Goal: Transaction & Acquisition: Register for event/course

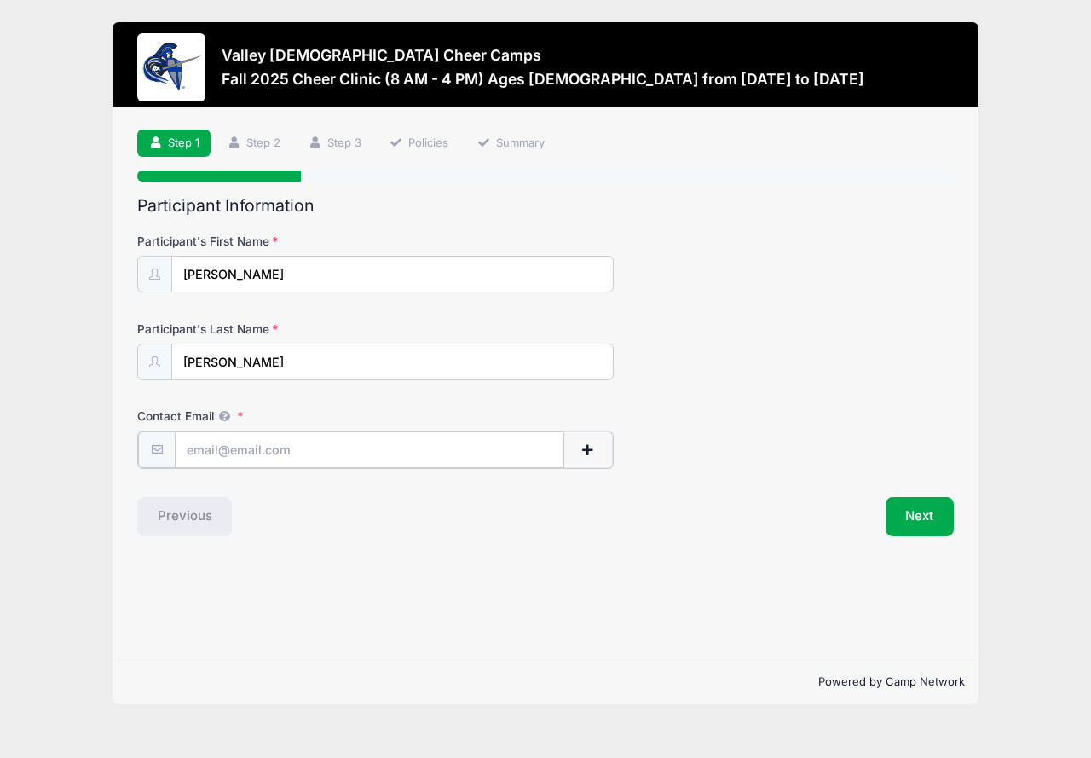
click at [319, 447] on input "Contact Email" at bounding box center [370, 449] width 390 height 37
drag, startPoint x: 289, startPoint y: 449, endPoint x: 665, endPoint y: 436, distance: 376.3
click at [665, 436] on div "Contact Email christy.menard@courtlandhomes.com" at bounding box center [545, 438] width 817 height 61
type input "[PERSON_NAME][EMAIL_ADDRESS][PERSON_NAME][DOMAIN_NAME]"
click at [918, 528] on button "Next" at bounding box center [920, 514] width 69 height 39
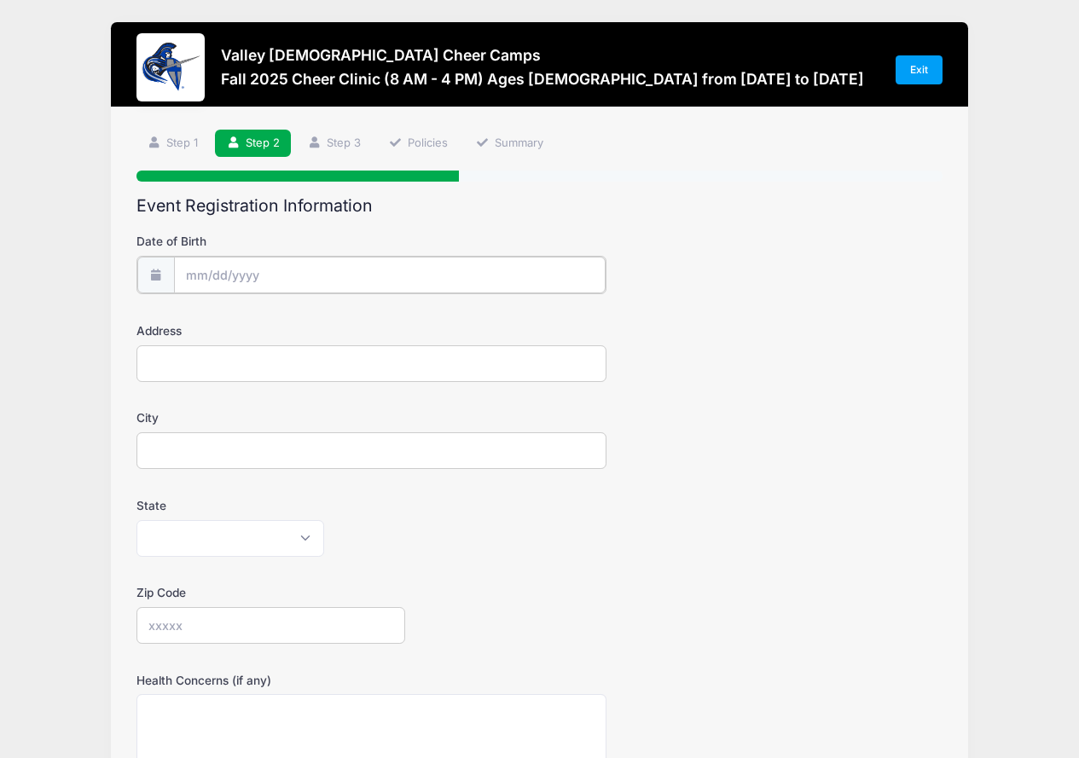
click at [218, 272] on input "Date of Birth" at bounding box center [389, 275] width 431 height 37
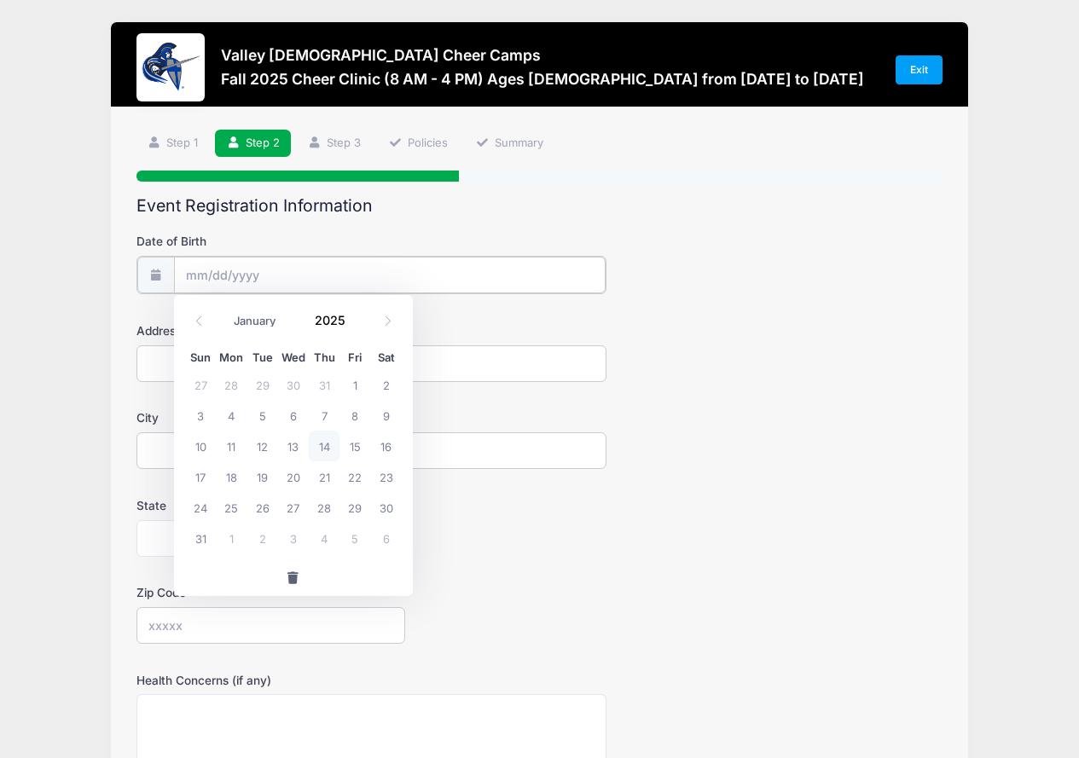
click at [204, 266] on input "Date of Birth" at bounding box center [389, 275] width 431 height 37
click at [242, 320] on select "January February March April May June July August September October November De…" at bounding box center [263, 321] width 76 height 22
click at [225, 310] on select "January February March April May June July August September October November De…" at bounding box center [263, 321] width 76 height 22
click at [383, 321] on icon at bounding box center [387, 320] width 11 height 11
click at [200, 317] on icon at bounding box center [199, 320] width 6 height 10
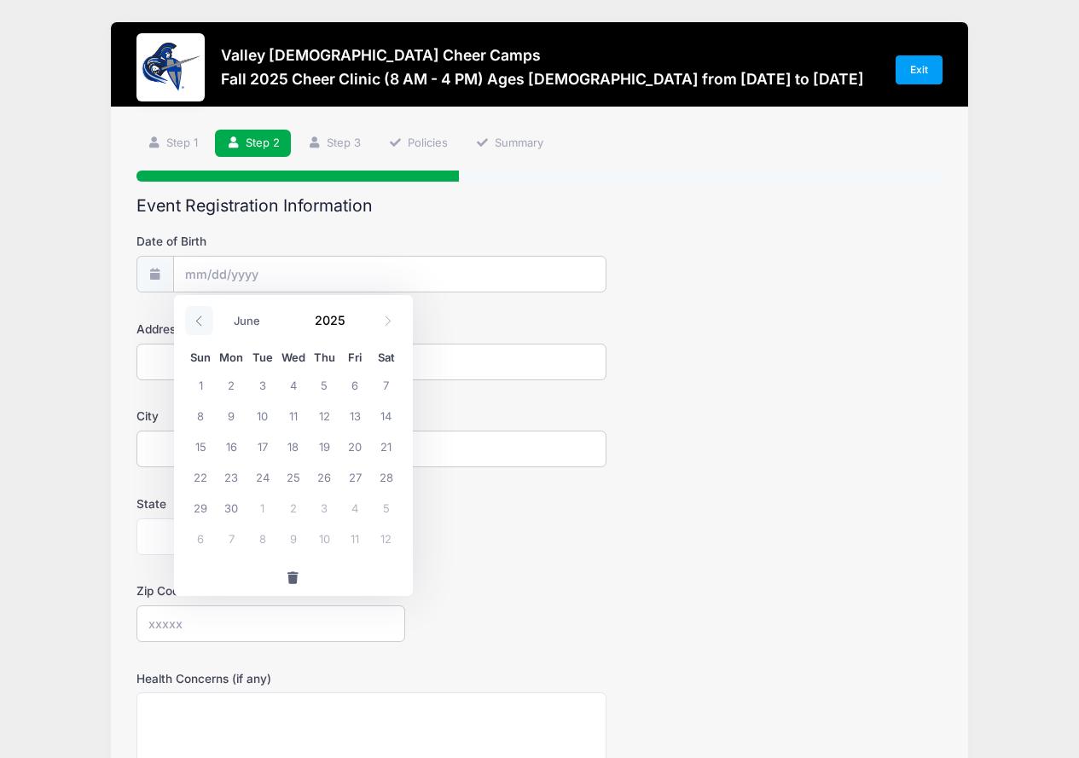
select select "4"
click at [239, 324] on select "January February March April May June July August September October November De…" at bounding box center [263, 321] width 76 height 22
click at [225, 310] on select "January February March April May June July August September October November De…" at bounding box center [263, 321] width 76 height 22
click at [263, 483] on span "20" at bounding box center [261, 476] width 31 height 31
type input "05/20/2025"
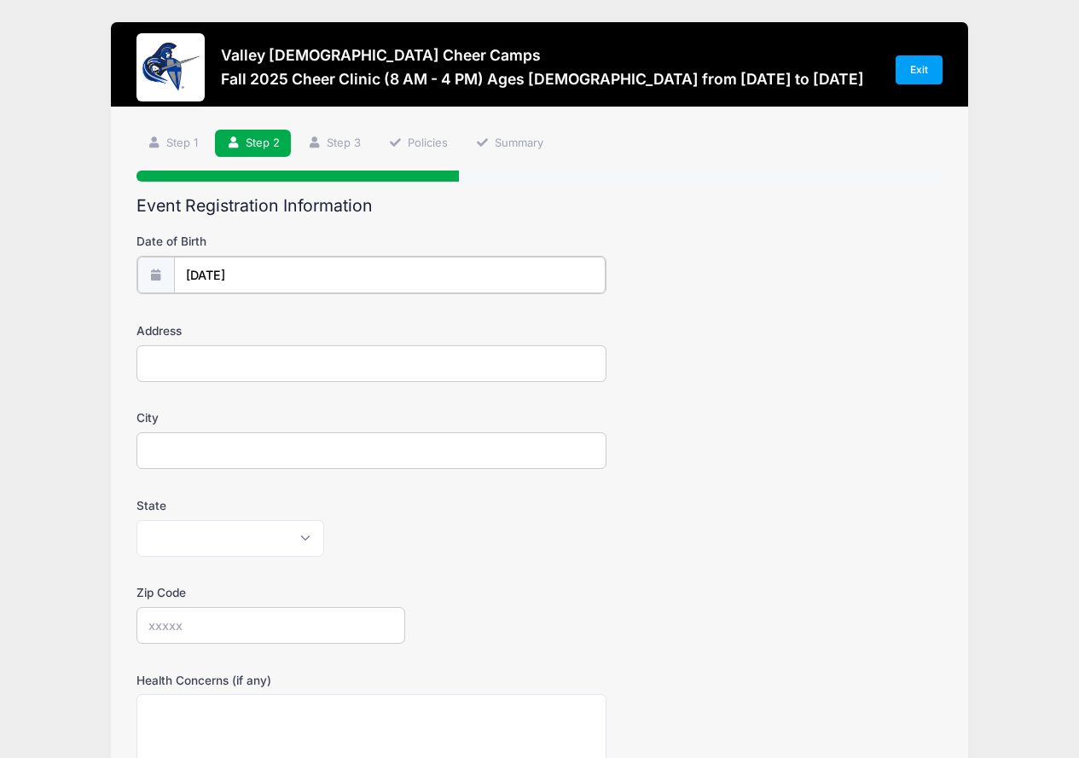
click at [240, 274] on input "05/20/2025" at bounding box center [389, 275] width 431 height 37
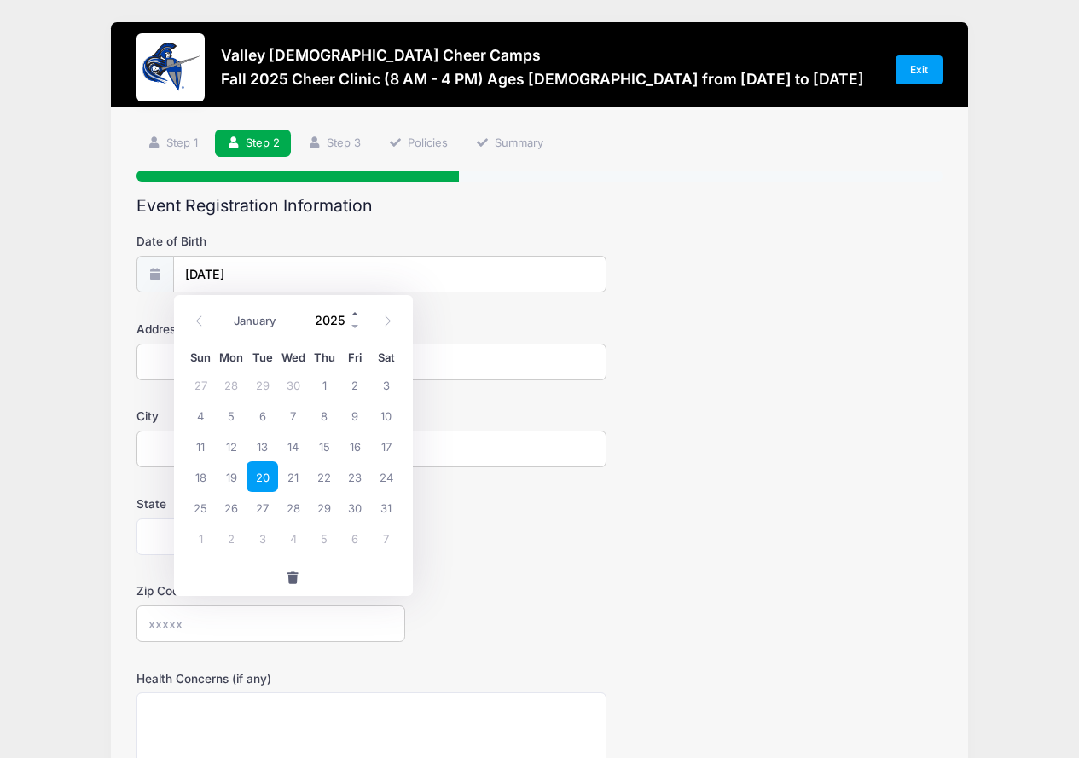
click at [350, 311] on span at bounding box center [356, 313] width 12 height 13
click at [351, 311] on span at bounding box center [356, 313] width 12 height 13
click at [351, 312] on span at bounding box center [356, 313] width 12 height 13
click at [350, 325] on span at bounding box center [356, 326] width 12 height 13
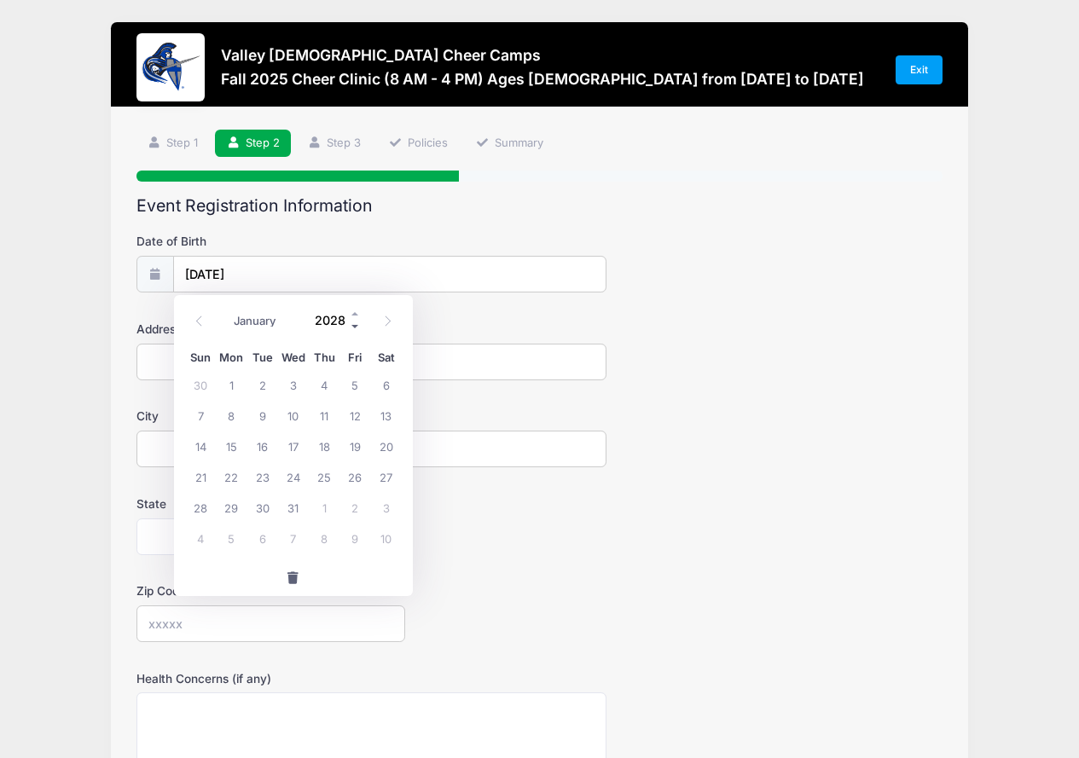
click at [350, 324] on span at bounding box center [356, 326] width 12 height 13
click at [351, 324] on span at bounding box center [356, 326] width 12 height 13
click at [352, 323] on span at bounding box center [356, 326] width 12 height 13
click at [353, 322] on span at bounding box center [356, 326] width 12 height 13
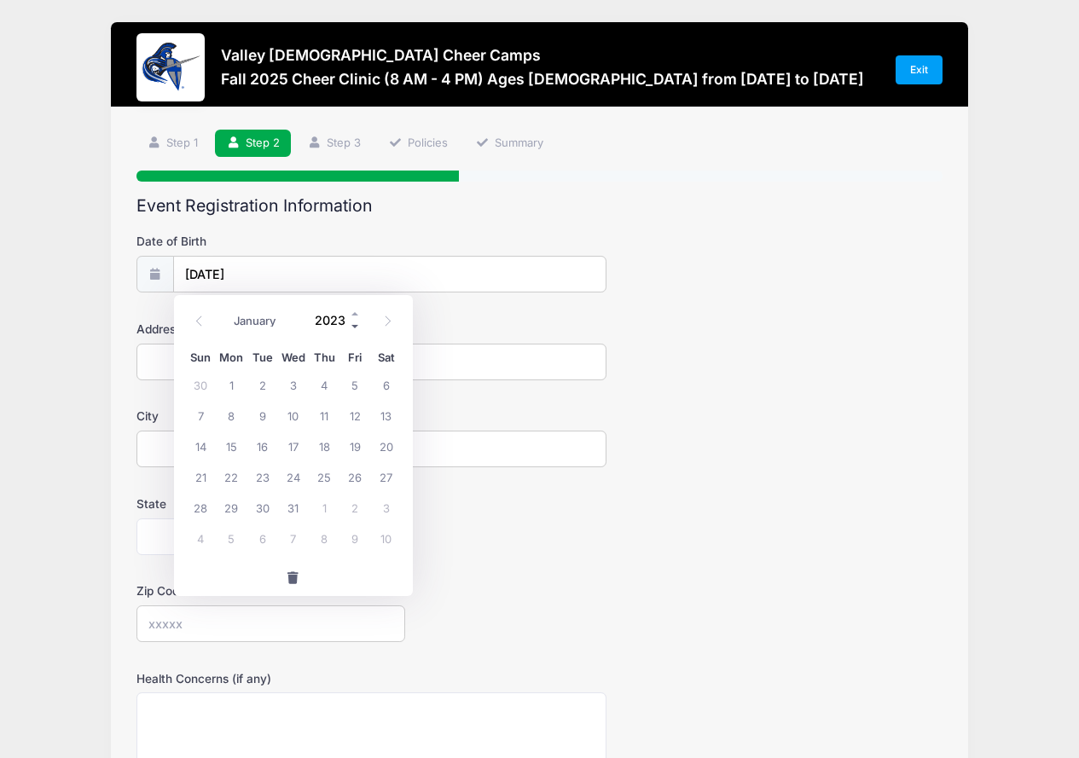
click at [355, 321] on span at bounding box center [356, 326] width 12 height 13
click at [356, 321] on span at bounding box center [356, 326] width 12 height 13
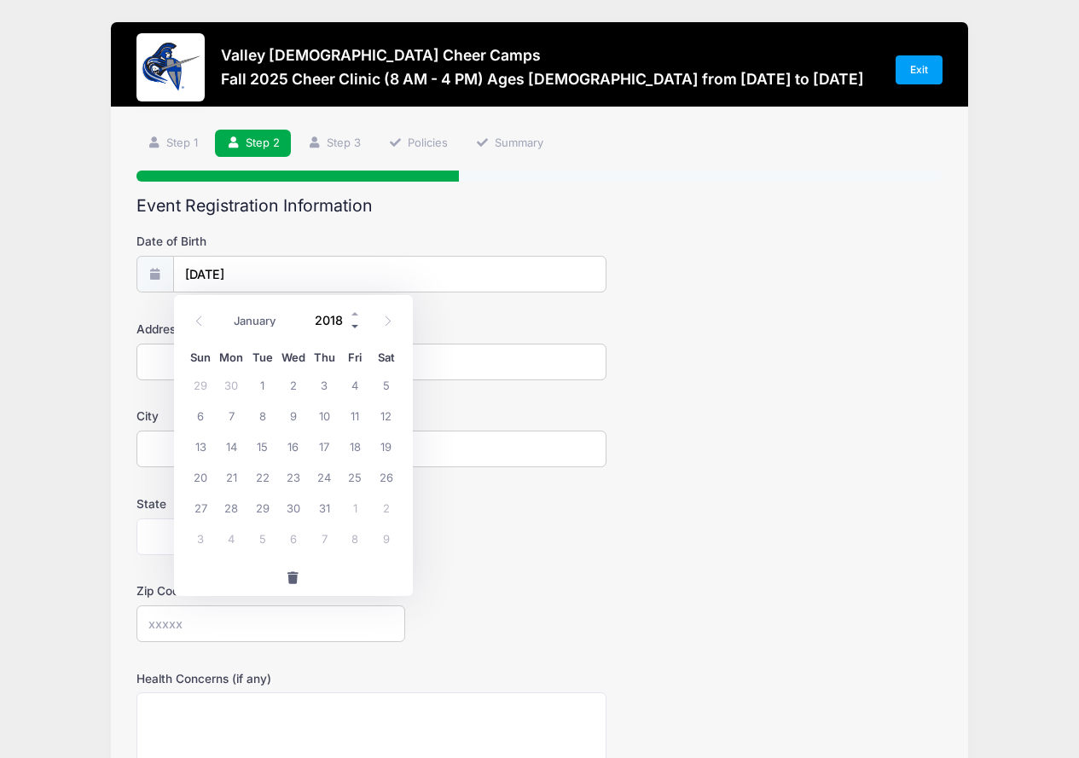
click at [356, 321] on span at bounding box center [356, 326] width 12 height 13
type input "2014"
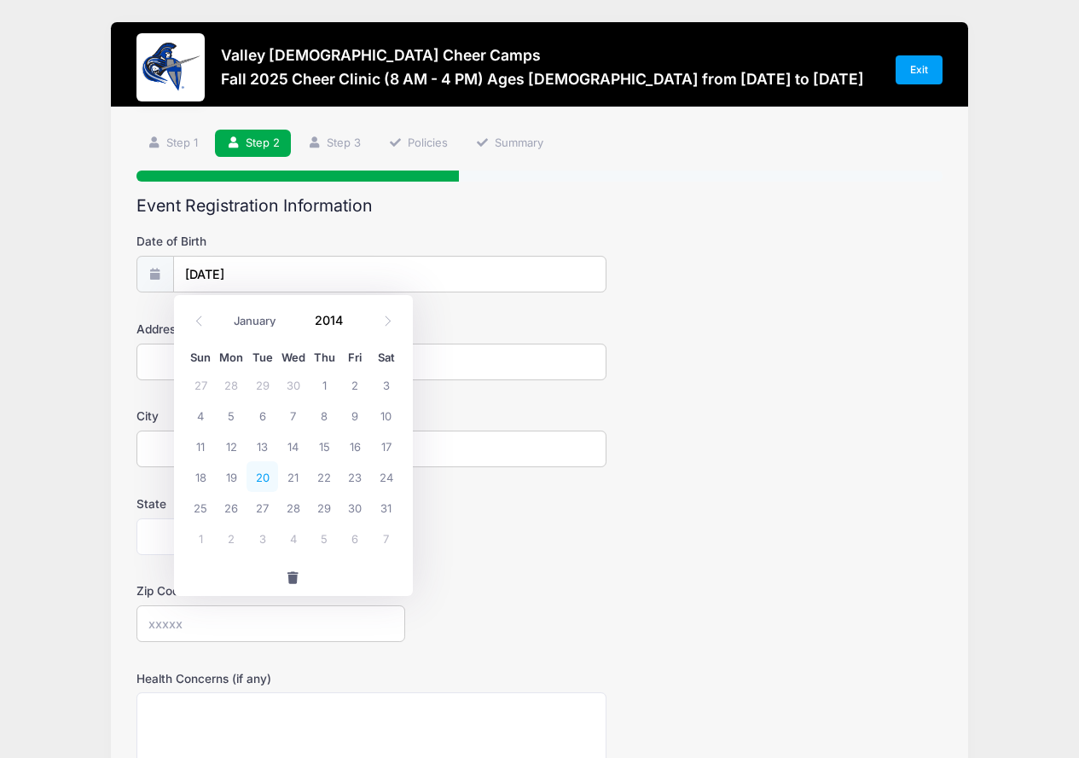
click at [260, 480] on span "20" at bounding box center [261, 476] width 31 height 31
type input "[DATE]"
click at [183, 362] on input "Address" at bounding box center [371, 362] width 471 height 37
type input "[STREET_ADDRESS]"
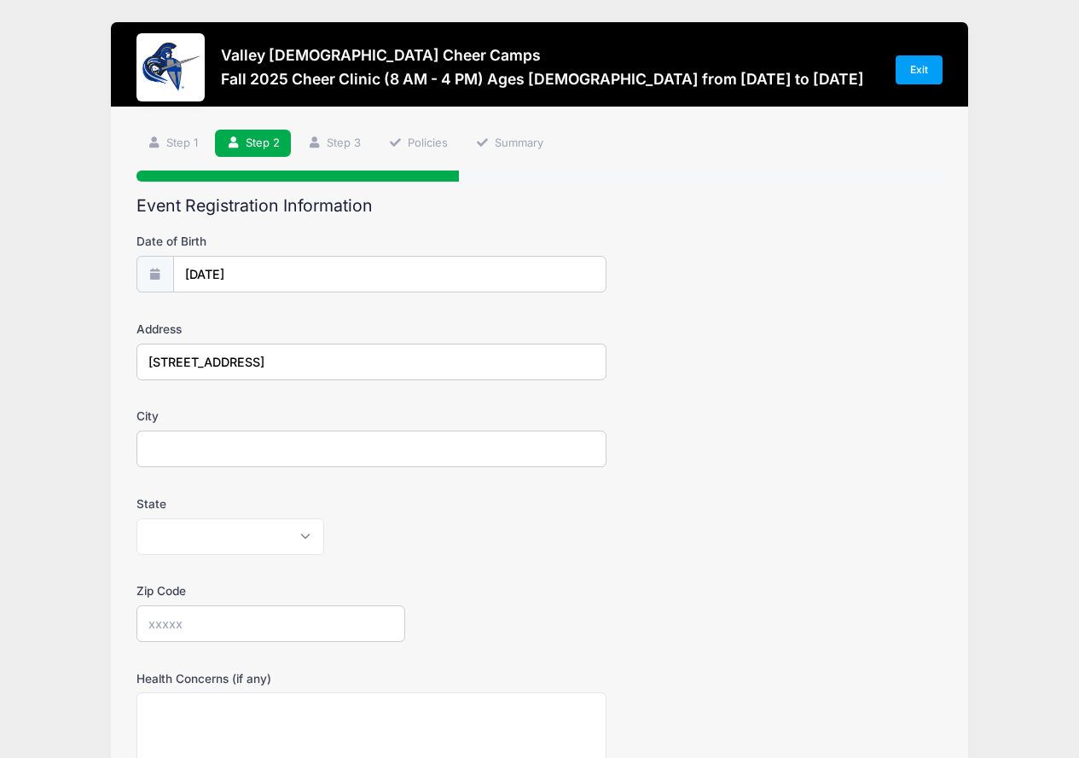
type input "Phoenix"
select select "AZ"
type input "85045"
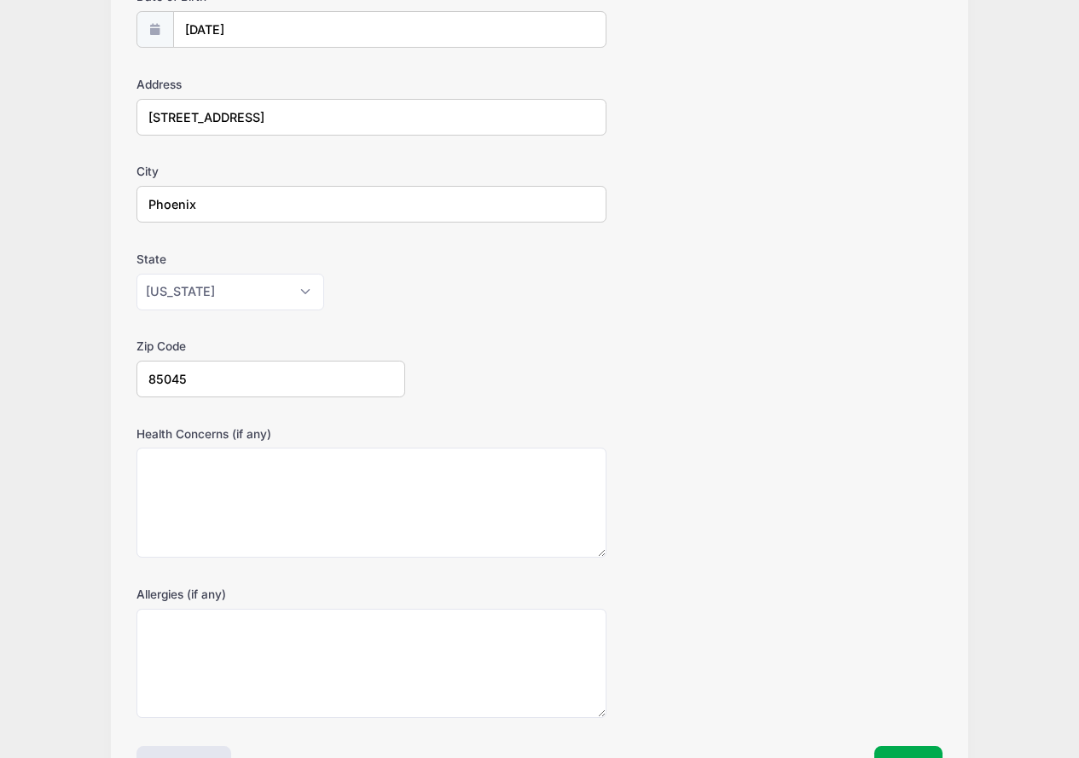
scroll to position [256, 0]
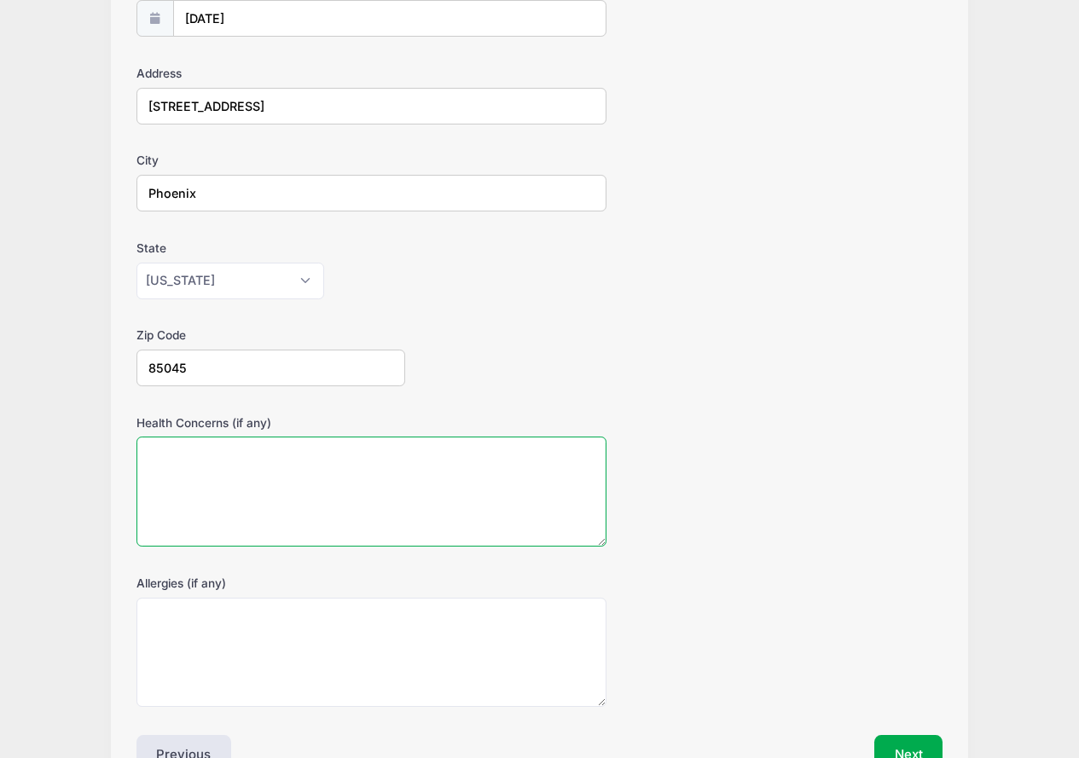
click at [292, 469] on textarea "Health Concerns (if any)" at bounding box center [371, 492] width 471 height 110
type textarea "none"
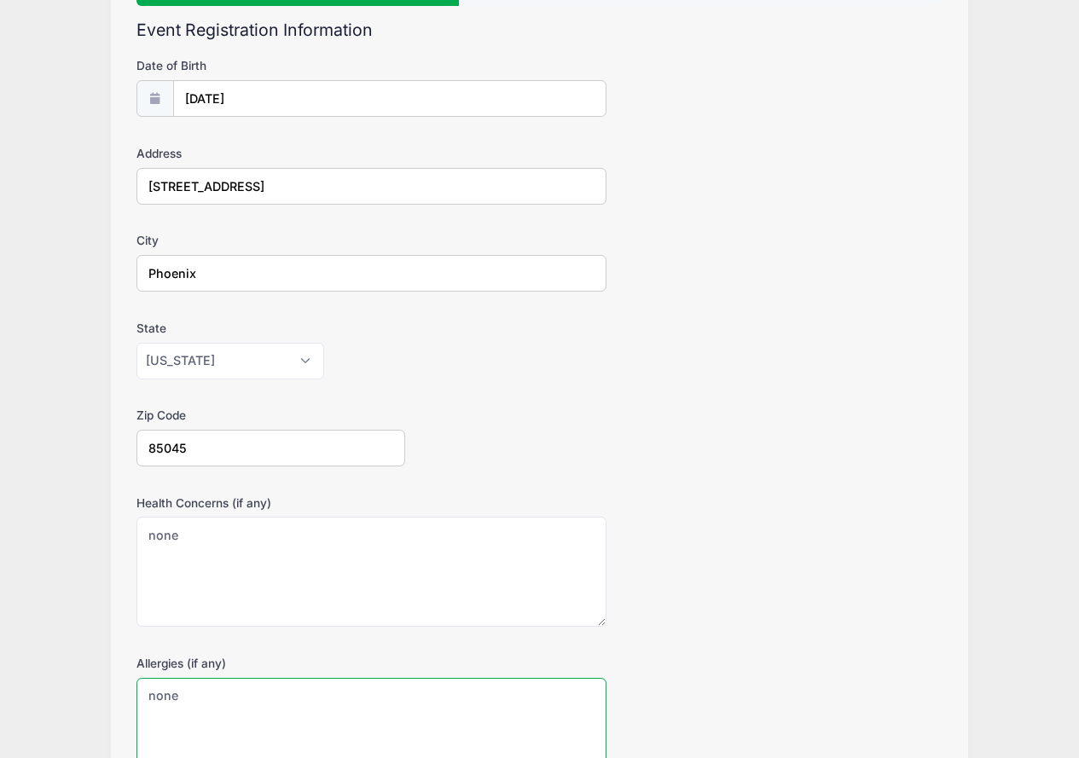
scroll to position [362, 0]
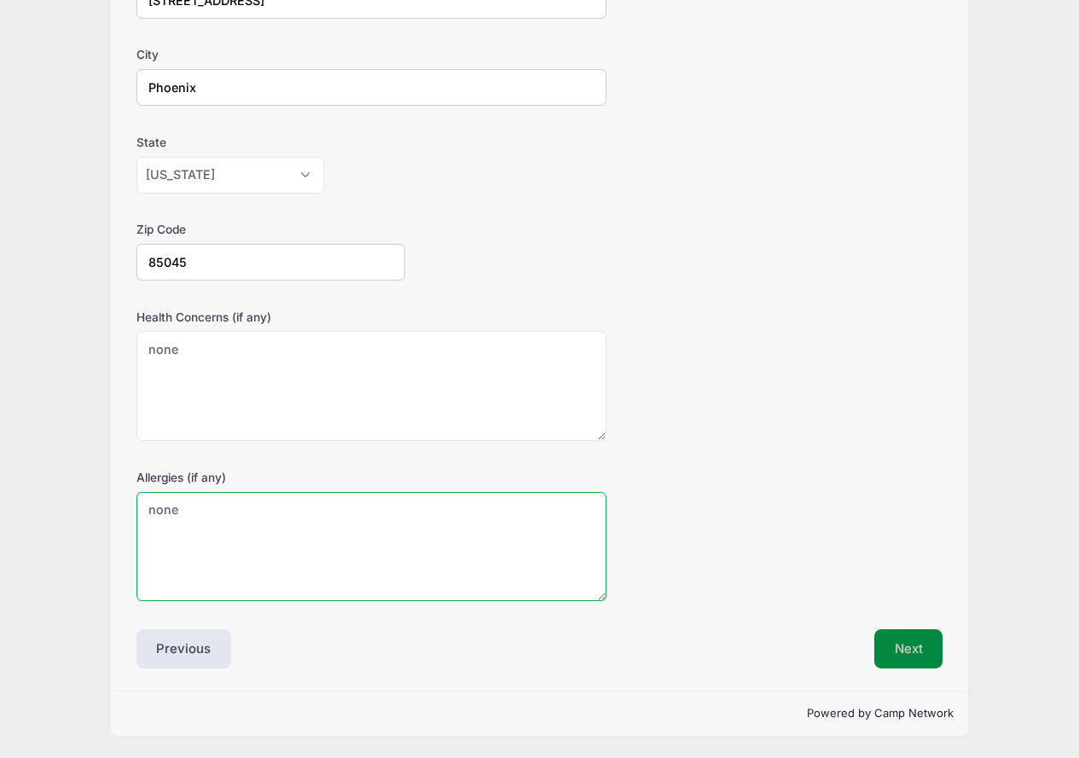
type textarea "none"
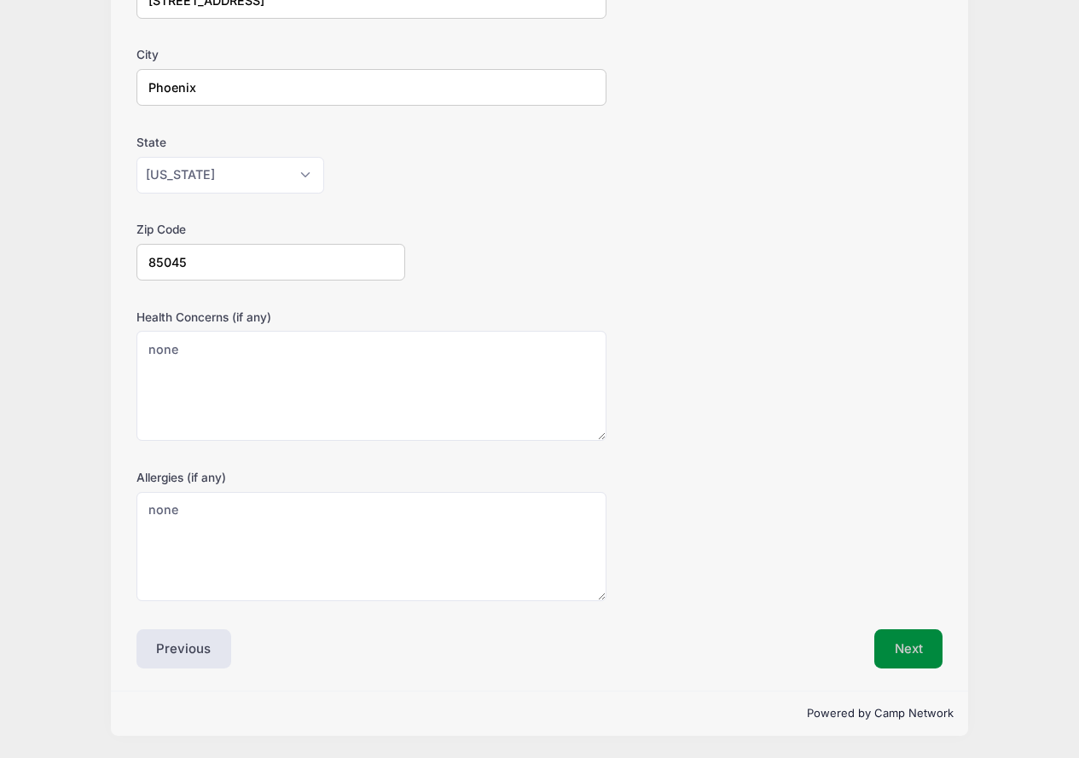
click at [908, 641] on button "Next" at bounding box center [908, 648] width 69 height 39
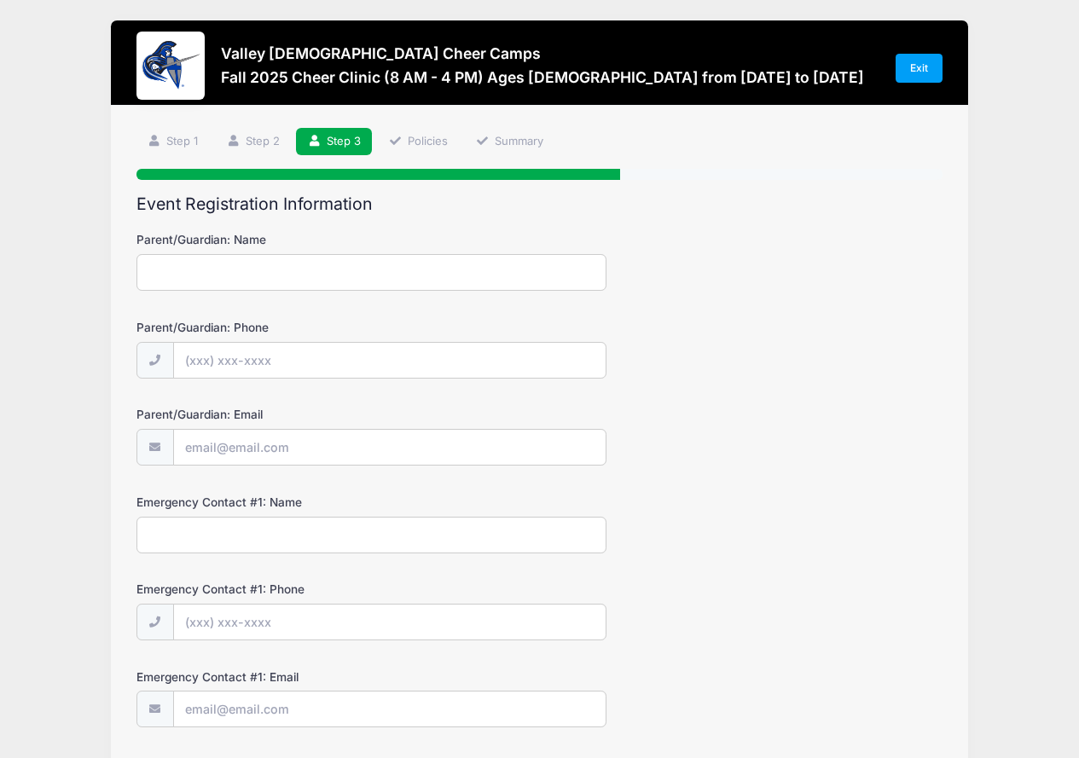
scroll to position [0, 0]
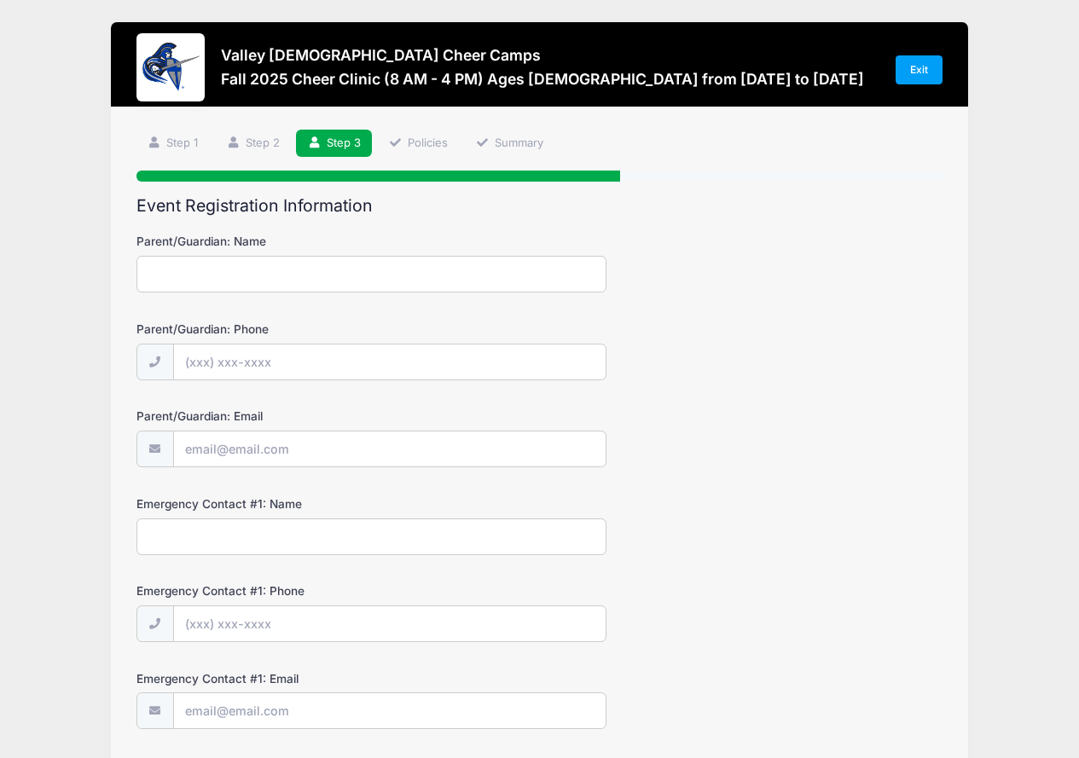
click at [223, 276] on input "Parent/Guardian: Name" at bounding box center [371, 274] width 471 height 37
type input "[PERSON_NAME]"
type input "[PHONE_NUMBER]"
drag, startPoint x: 281, startPoint y: 443, endPoint x: 226, endPoint y: 442, distance: 54.6
click at [226, 443] on input "[EMAIL_ADDRESS][DOMAIN_NAME]" at bounding box center [389, 449] width 431 height 37
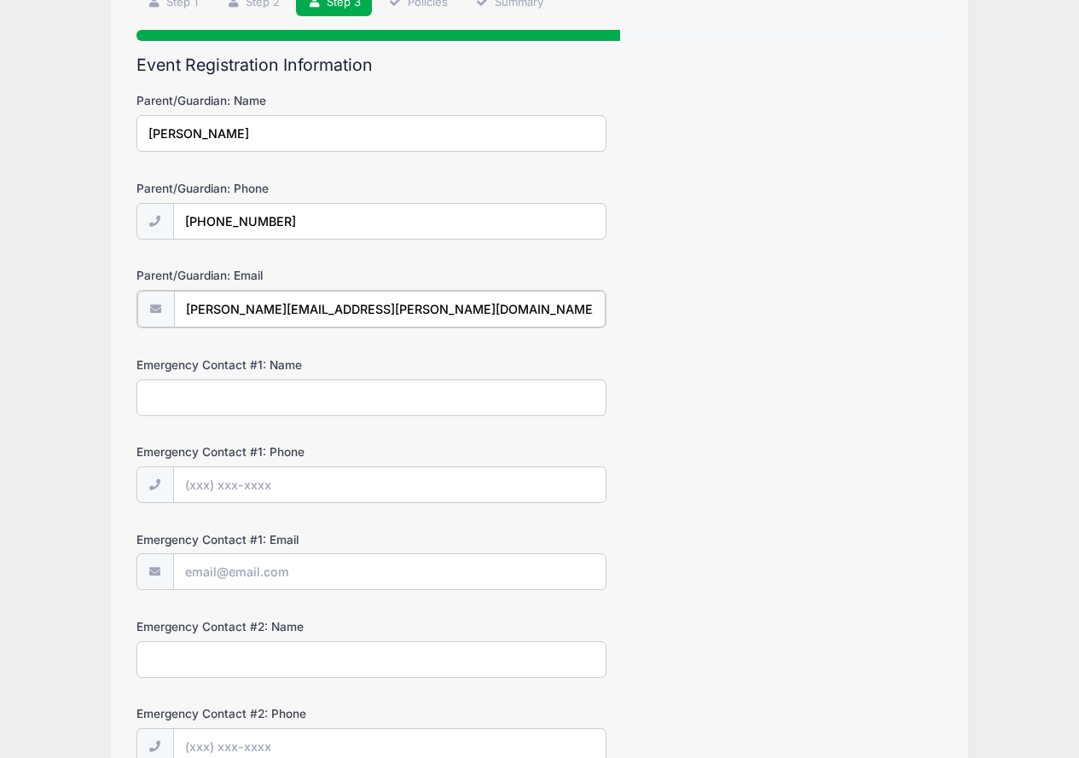
scroll to position [171, 0]
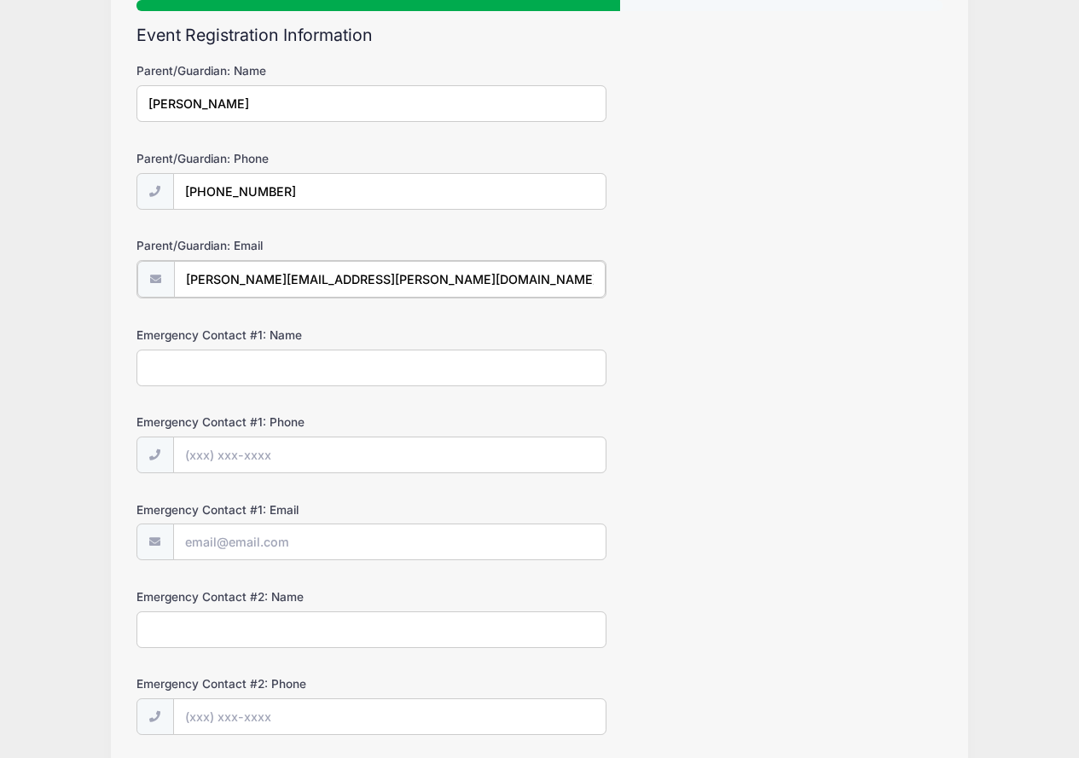
type input "[PERSON_NAME][EMAIL_ADDRESS][PERSON_NAME][DOMAIN_NAME]"
click at [229, 462] on input "Emergency Contact #1: Phone" at bounding box center [389, 454] width 431 height 37
type input "[PHONE_NUMBER]"
click at [186, 371] on input "Emergency Contact #1: Name" at bounding box center [371, 366] width 471 height 37
type input "[PERSON_NAME]"
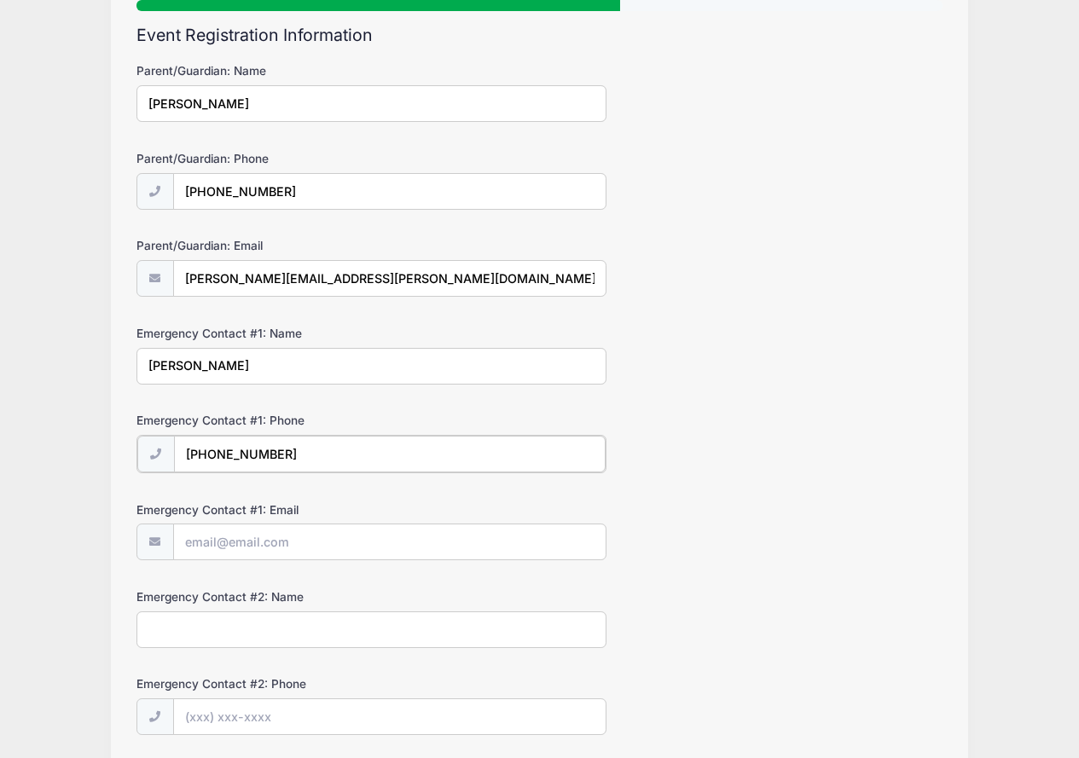
drag, startPoint x: 219, startPoint y: 454, endPoint x: 484, endPoint y: 454, distance: 265.2
click at [484, 454] on input "[PHONE_NUMBER]" at bounding box center [389, 454] width 431 height 37
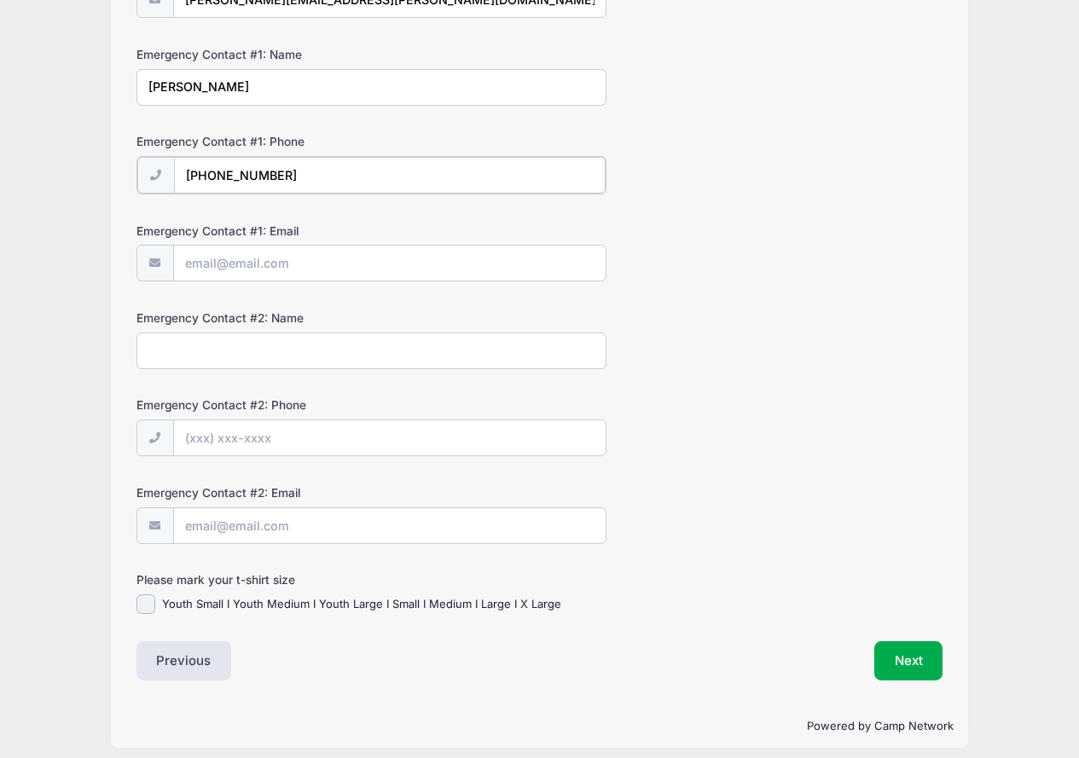
scroll to position [461, 0]
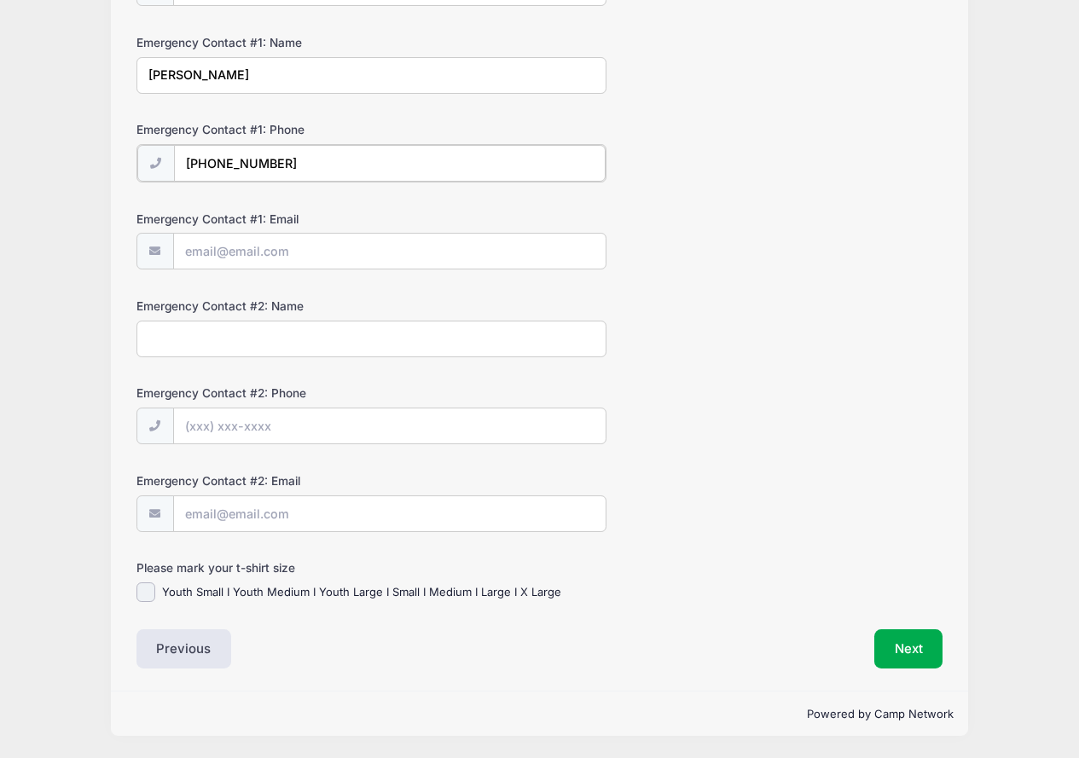
type input "[PHONE_NUMBER]"
click at [152, 589] on input "Youth Small I Youth Medium I Youth Large I Small I Medium I Large I X Large" at bounding box center [146, 592] width 20 height 20
click at [342, 593] on label "Youth Small I Youth Medium I Youth Large I Small I Medium I Large I X Large" at bounding box center [361, 592] width 399 height 17
click at [156, 593] on input "Youth Small I Youth Medium I Youth Large I Small I Medium I Large I X Large" at bounding box center [146, 592] width 20 height 20
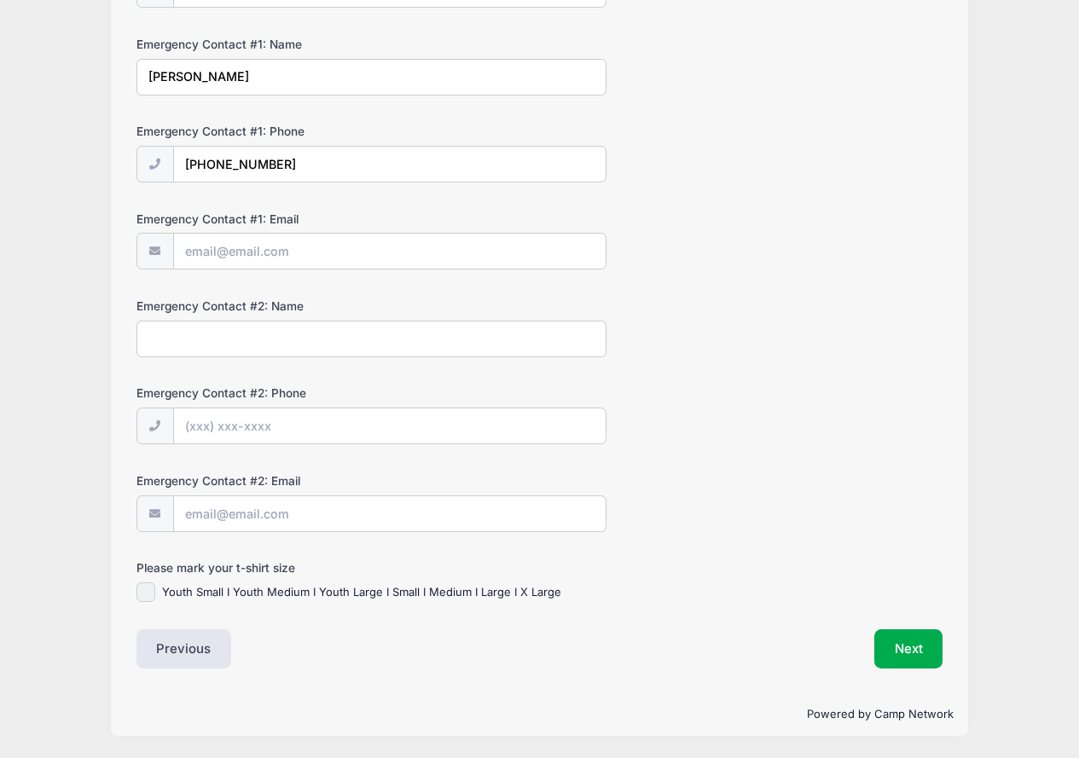
click at [142, 586] on input "Youth Small I Youth Medium I Youth Large I Small I Medium I Large I X Large" at bounding box center [146, 592] width 20 height 20
click at [214, 588] on label "Youth Small I Youth Medium I Youth Large I Small I Medium I Large I X Large" at bounding box center [361, 592] width 399 height 17
click at [268, 593] on label "Youth Small I Youth Medium I Youth Large I Small I Medium I Large I X Large" at bounding box center [361, 592] width 399 height 17
click at [156, 593] on input "Youth Small I Youth Medium I Youth Large I Small I Medium I Large I X Large" at bounding box center [146, 592] width 20 height 20
click at [153, 591] on input "Youth Small I Youth Medium I Youth Large I Small I Medium I Large I X Large" at bounding box center [146, 592] width 20 height 20
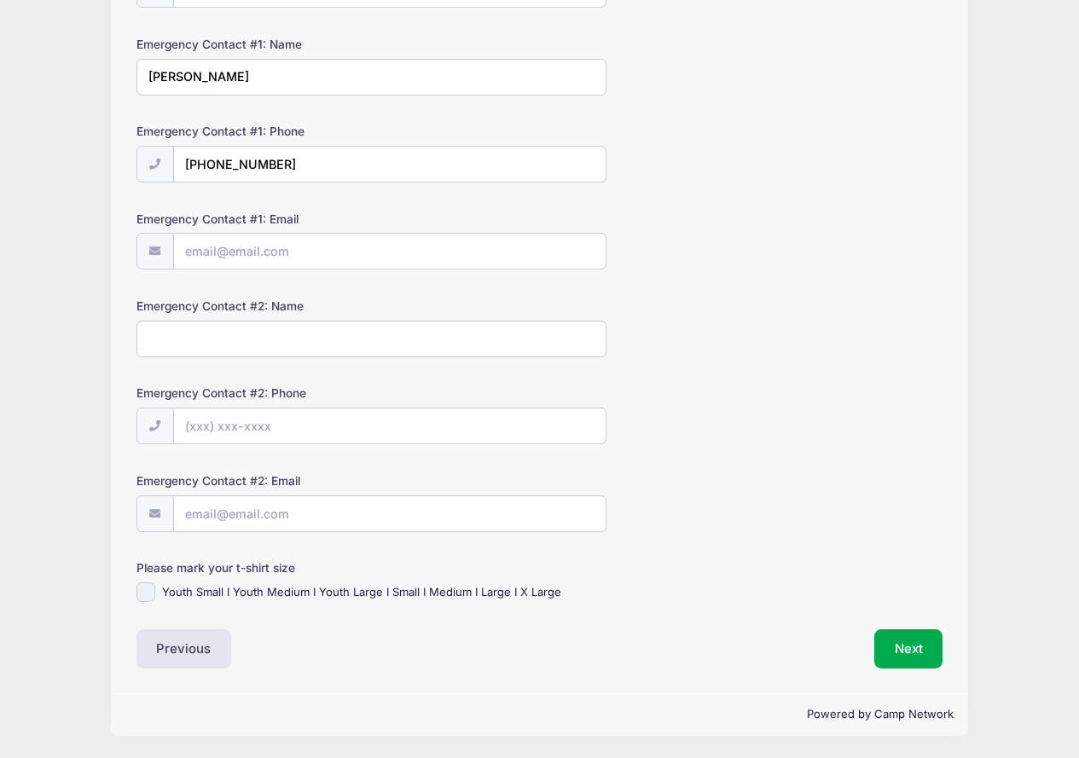
checkbox input "true"
click at [914, 644] on button "Next" at bounding box center [908, 648] width 69 height 39
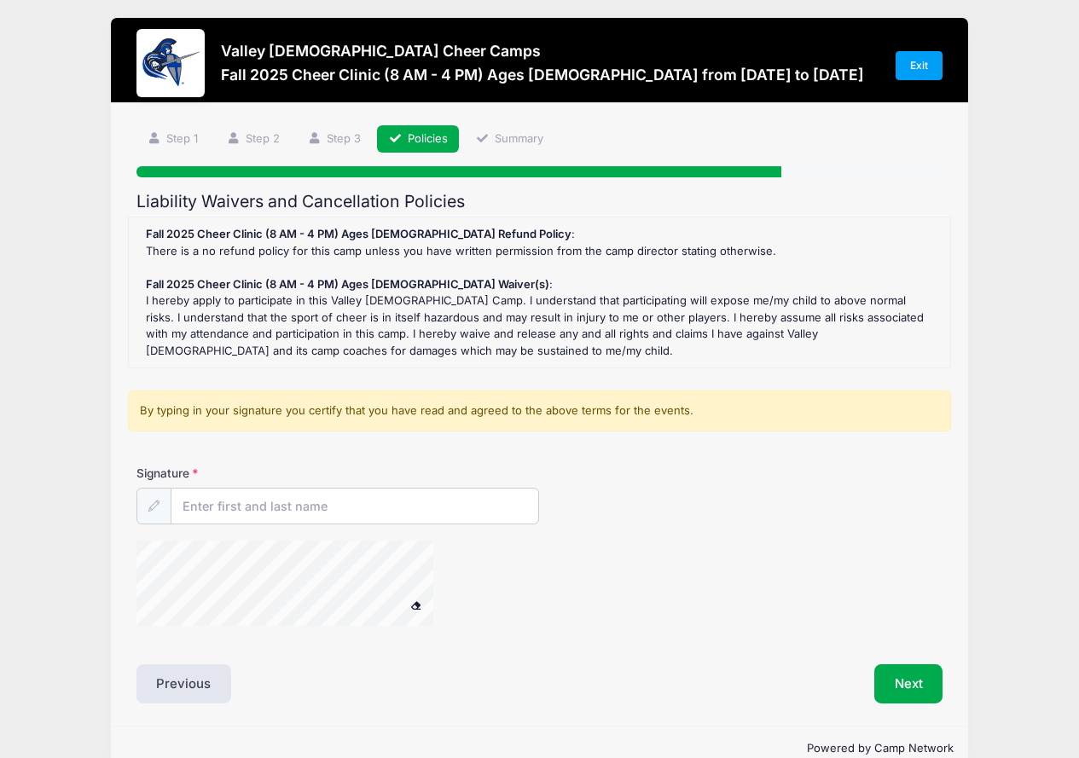
scroll to position [0, 0]
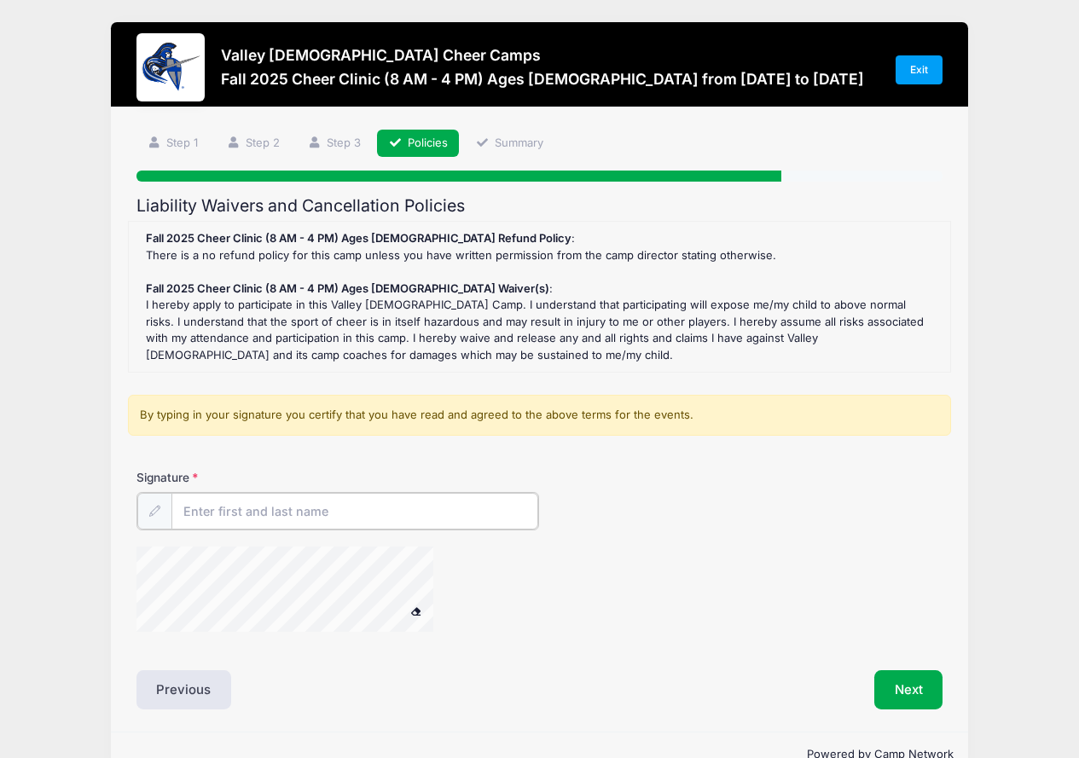
click at [223, 508] on input "Signature" at bounding box center [355, 511] width 368 height 37
click at [282, 633] on div at bounding box center [306, 592] width 341 height 90
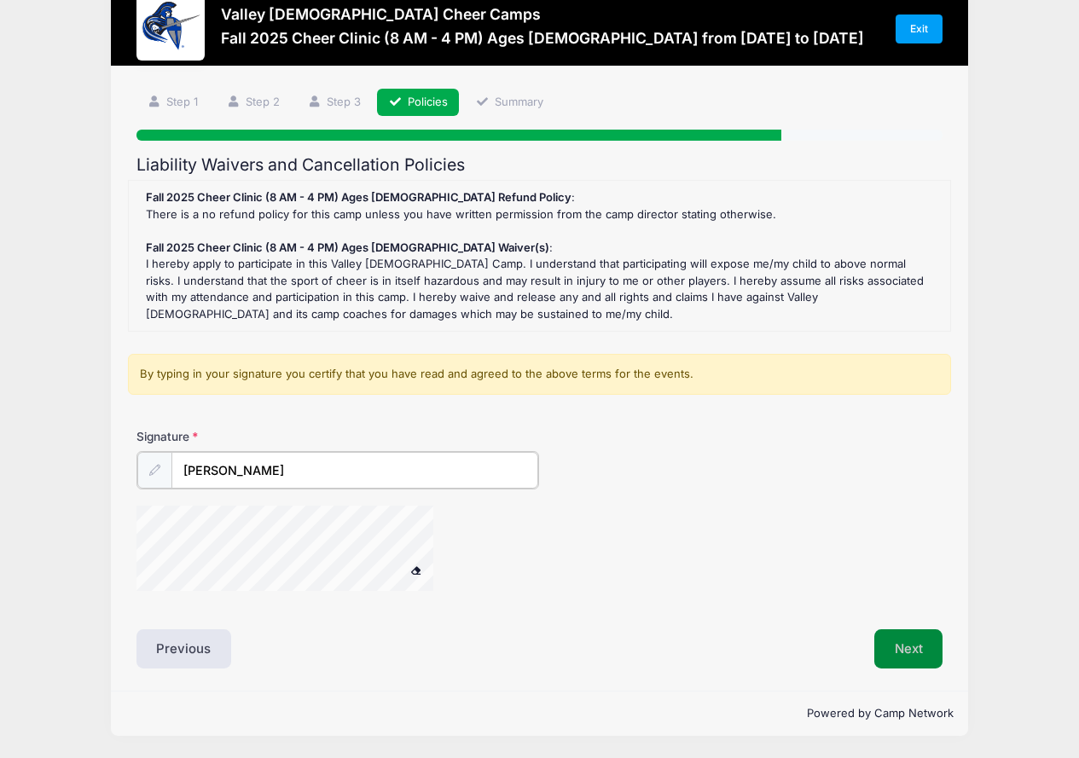
type input "[PERSON_NAME]"
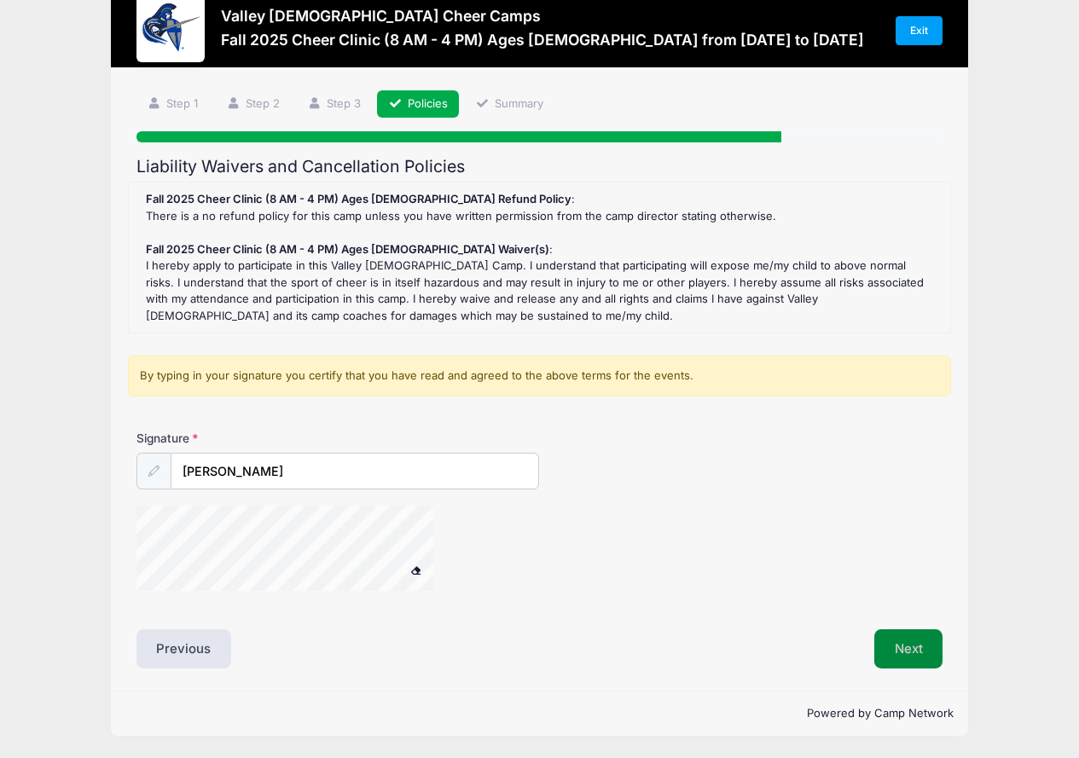
click at [913, 649] on button "Next" at bounding box center [908, 648] width 69 height 39
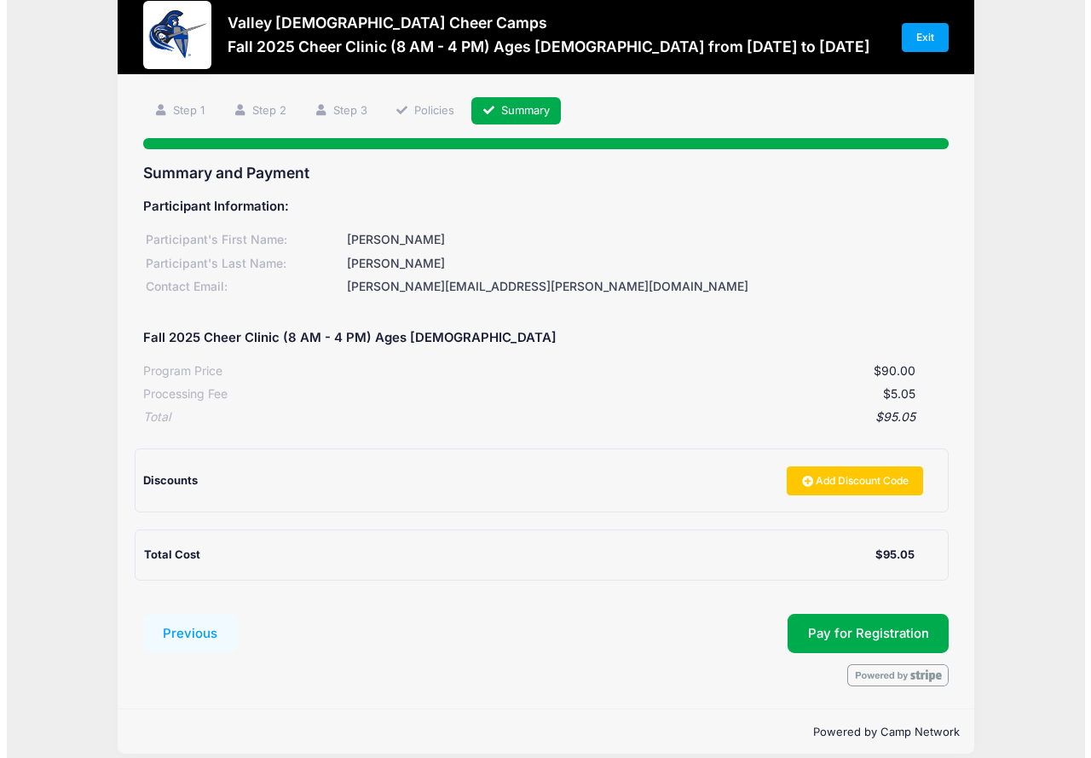
scroll to position [50, 0]
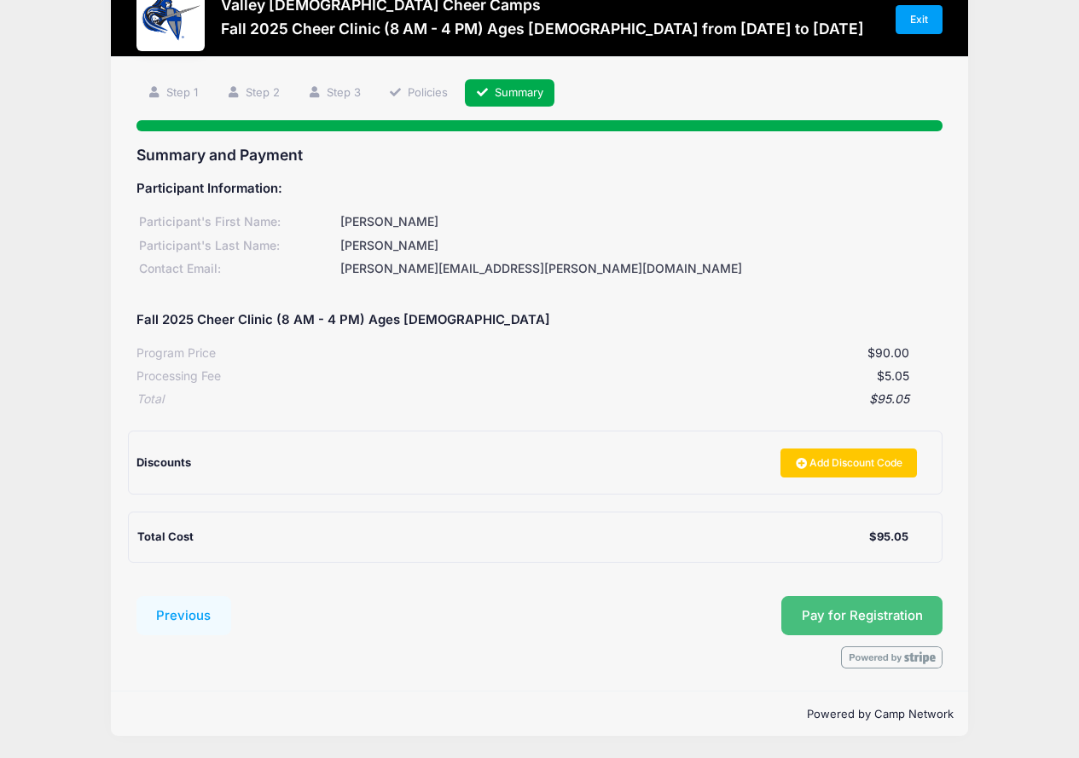
click at [865, 611] on span "Pay for Registration" at bounding box center [862, 615] width 121 height 15
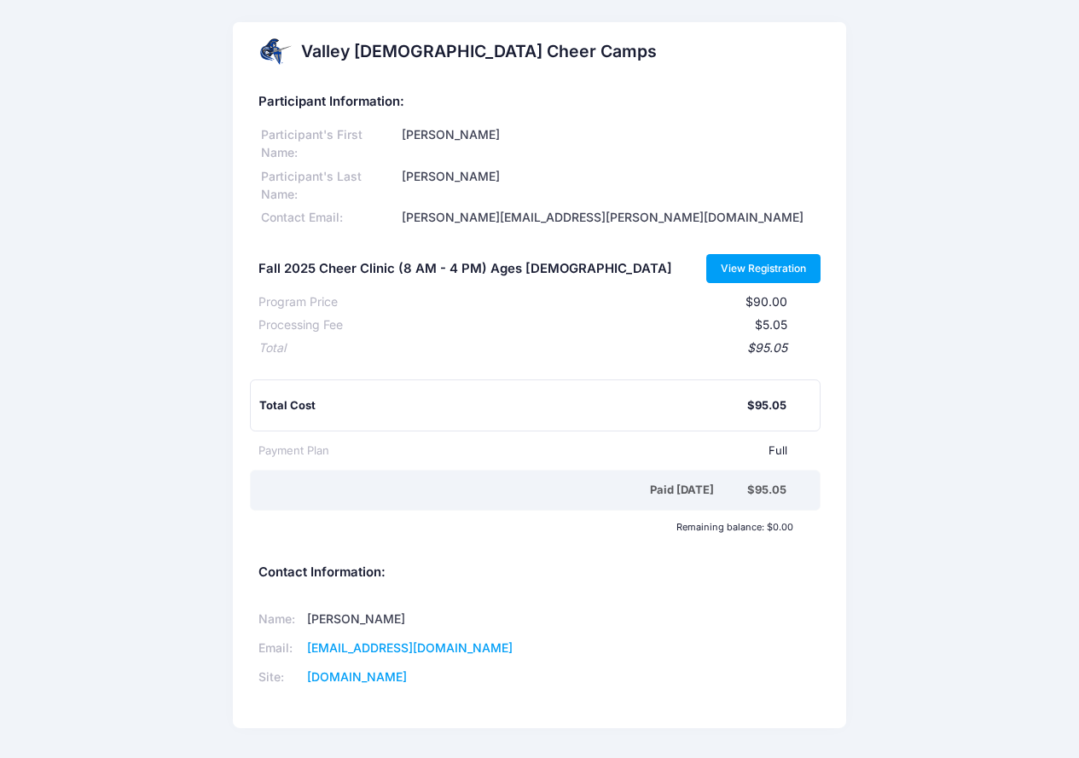
click at [758, 267] on link "View Registration" at bounding box center [763, 268] width 115 height 29
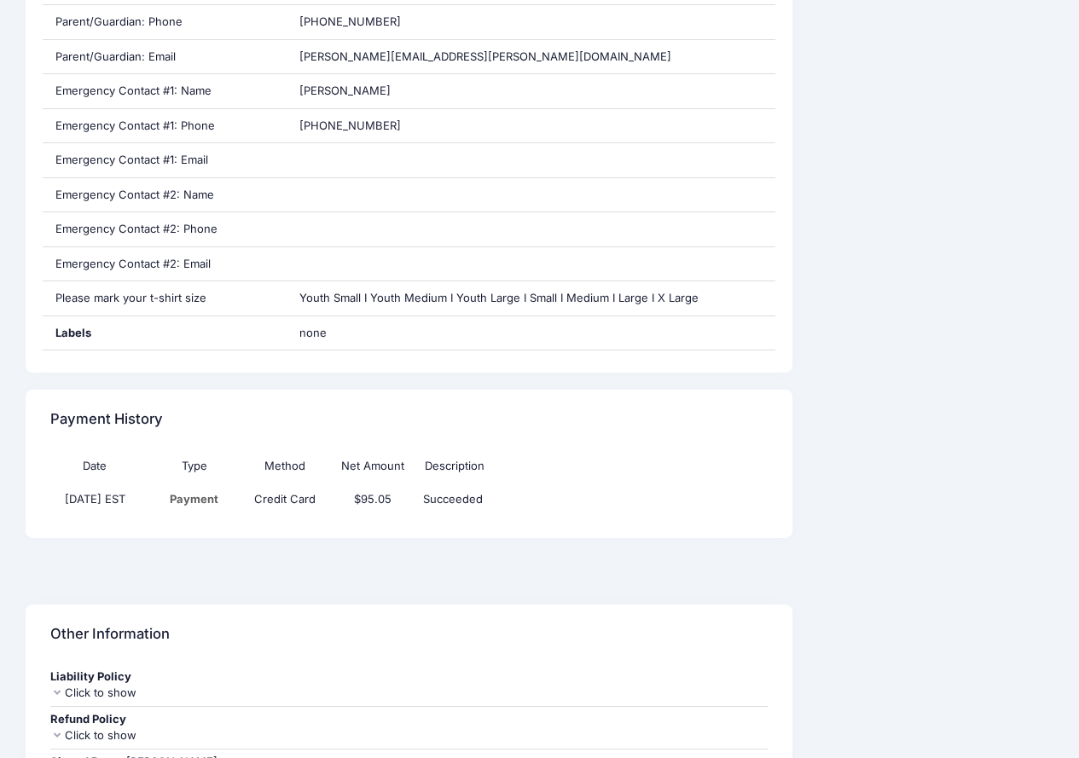
scroll to position [853, 0]
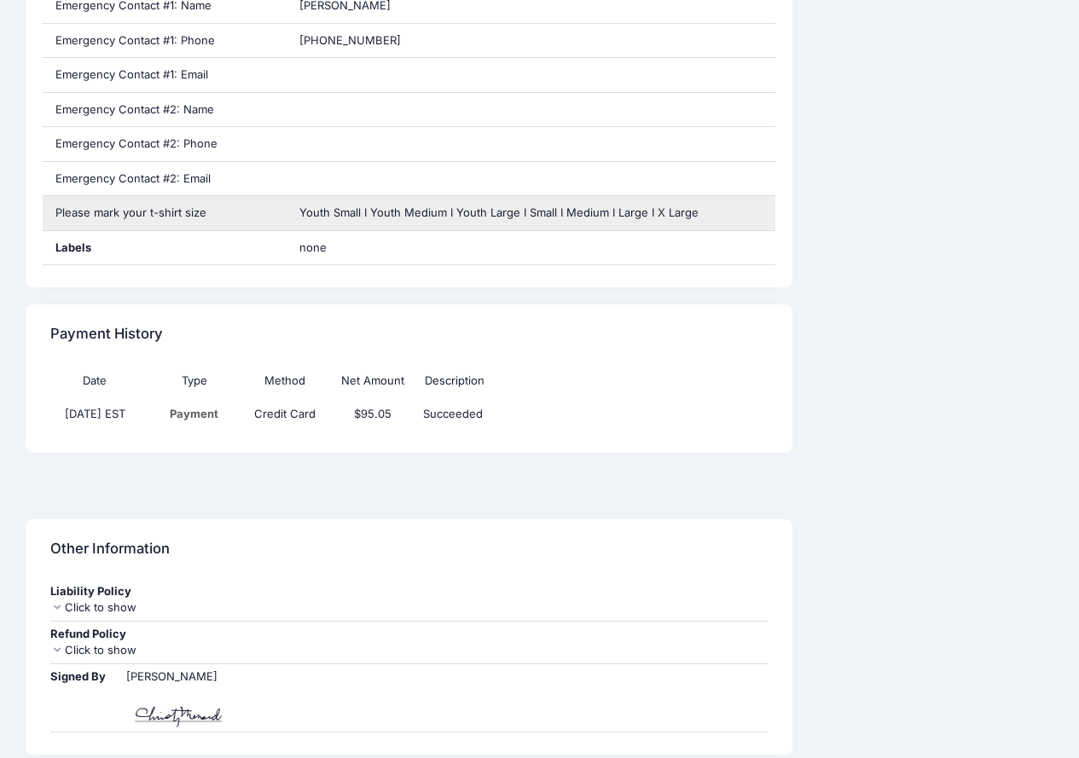
click at [397, 217] on span "Youth Small I Youth Medium I Youth Large I Small I Medium I Large I X Large" at bounding box center [498, 212] width 399 height 14
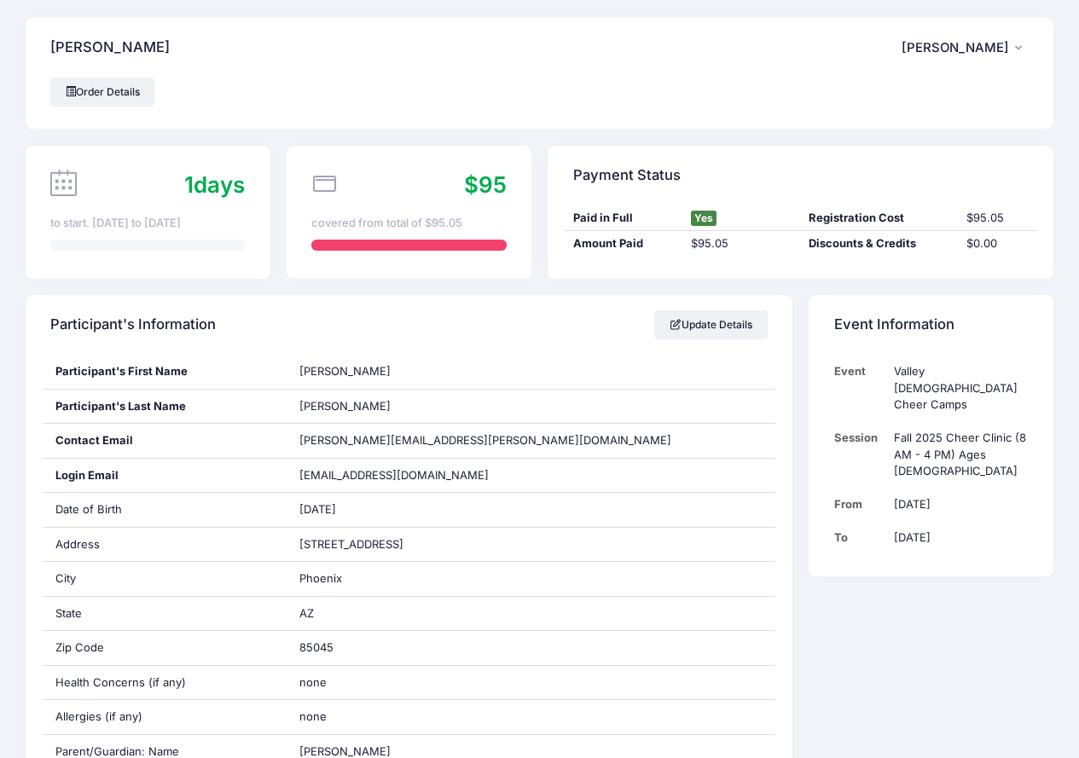
scroll to position [0, 0]
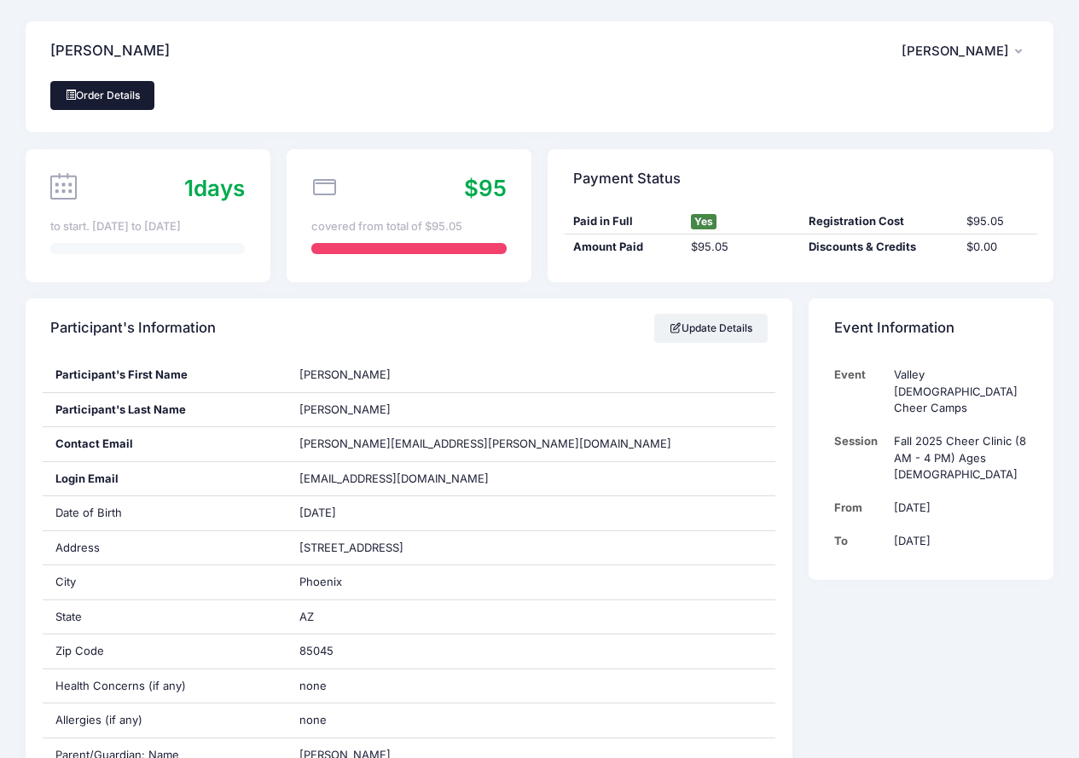
click at [124, 101] on link "Order Details" at bounding box center [102, 95] width 104 height 29
click at [1022, 49] on button "CM [PERSON_NAME]" at bounding box center [964, 51] width 127 height 39
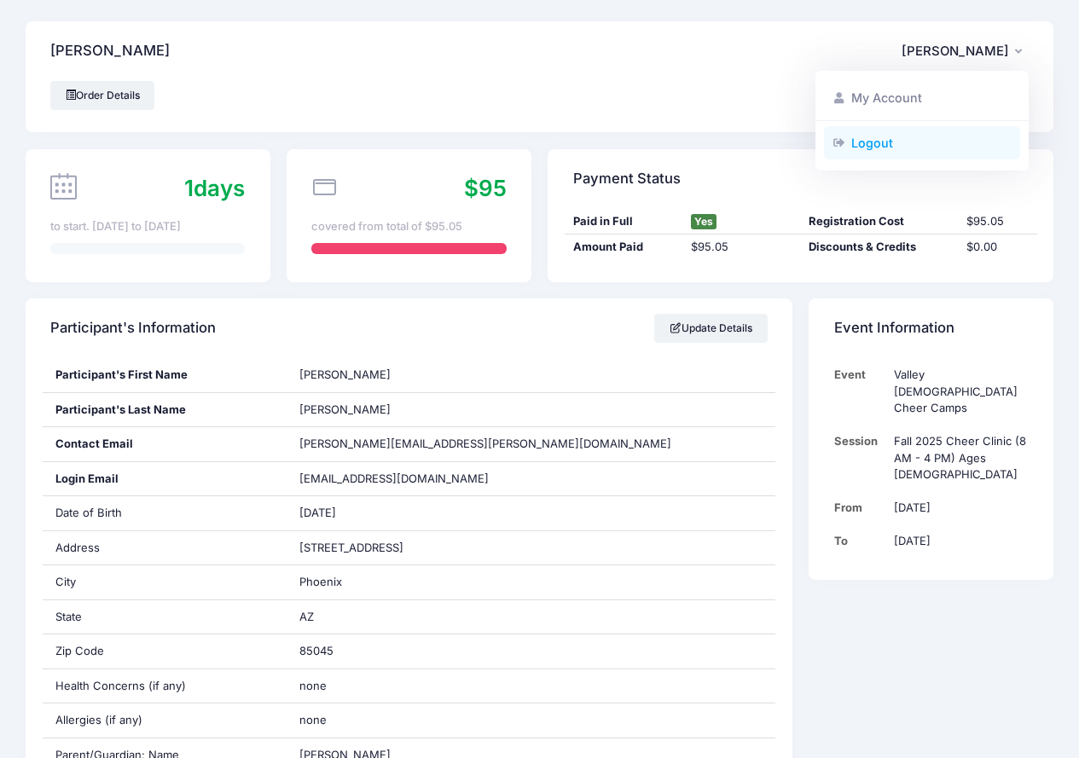
click at [854, 145] on link "Logout" at bounding box center [922, 142] width 197 height 32
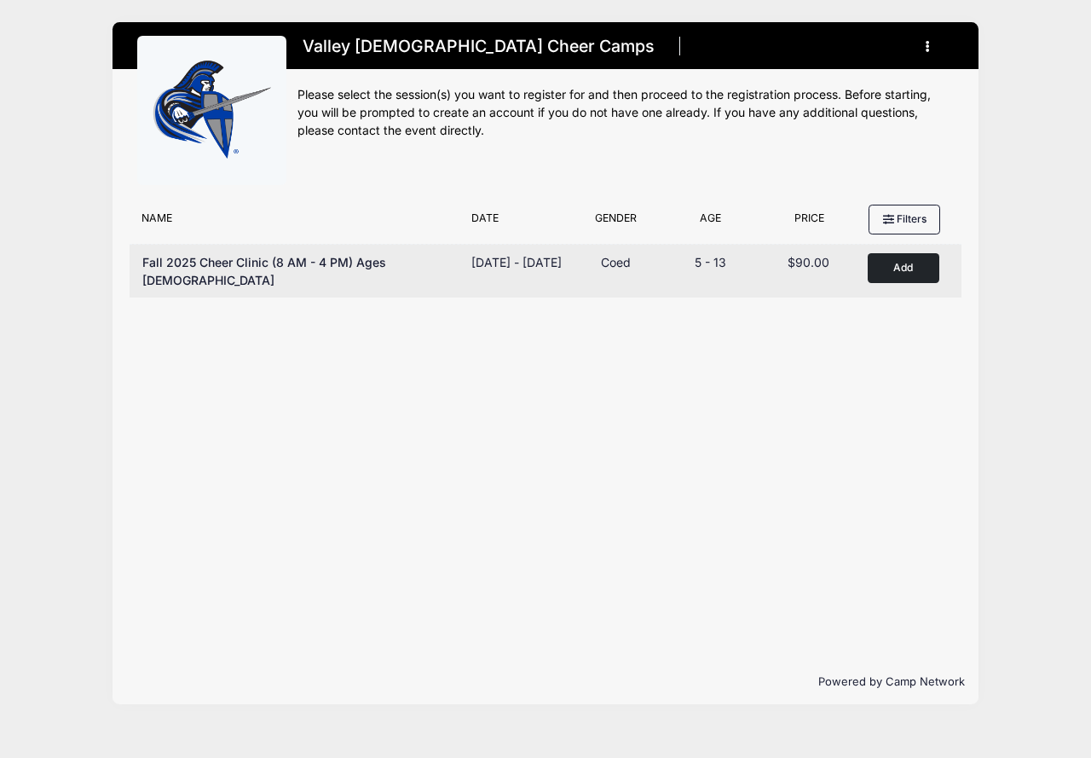
click at [913, 270] on button "Add to Cart" at bounding box center [904, 268] width 72 height 30
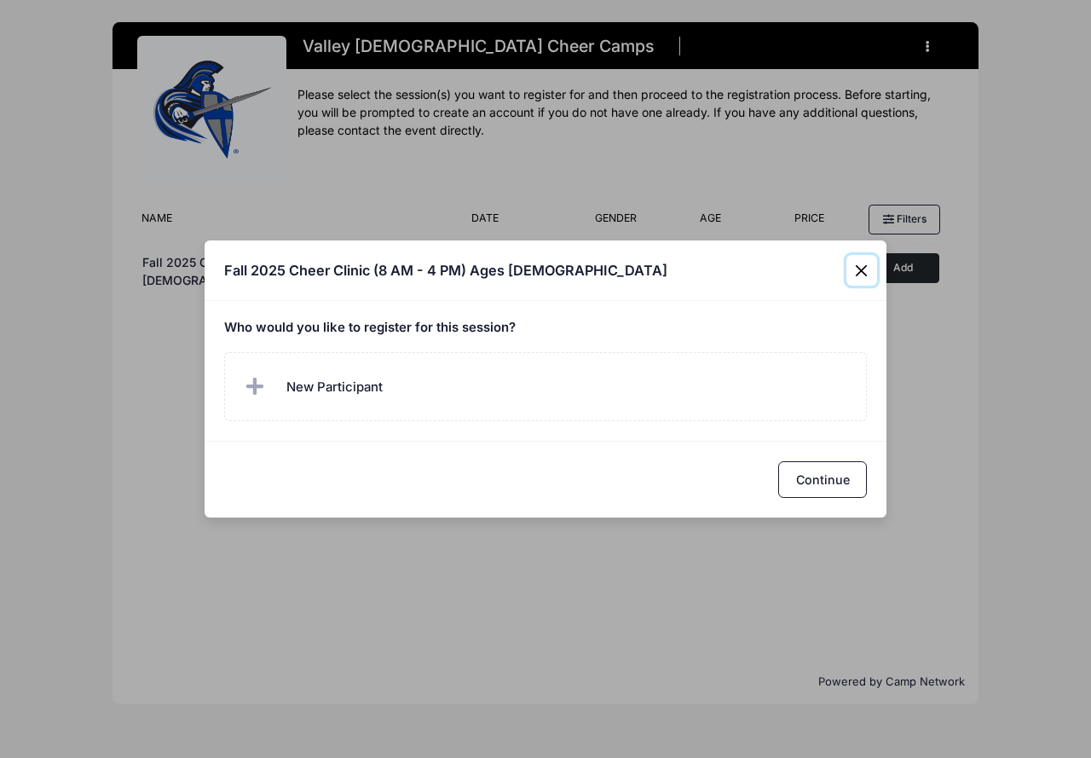
click at [860, 269] on button "Close" at bounding box center [862, 270] width 31 height 31
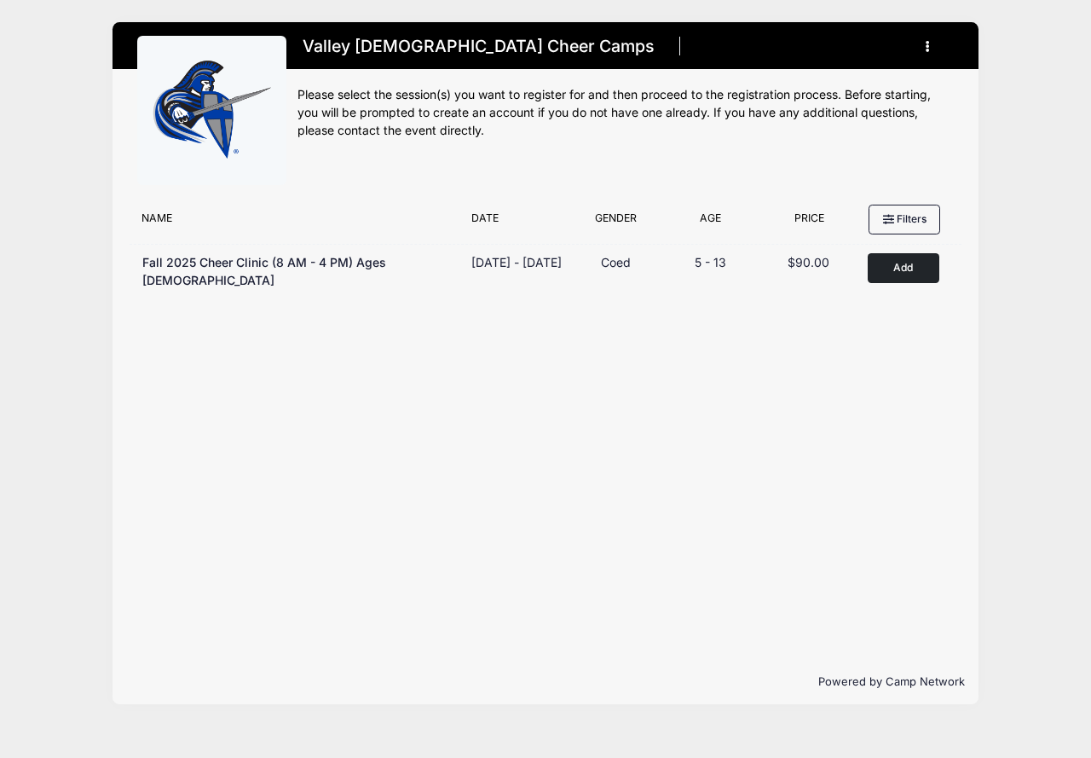
click at [459, 38] on h1 "Valley [DEMOGRAPHIC_DATA] Cheer Camps" at bounding box center [479, 47] width 363 height 30
click at [927, 47] on icon "button" at bounding box center [933, 47] width 14 height 0
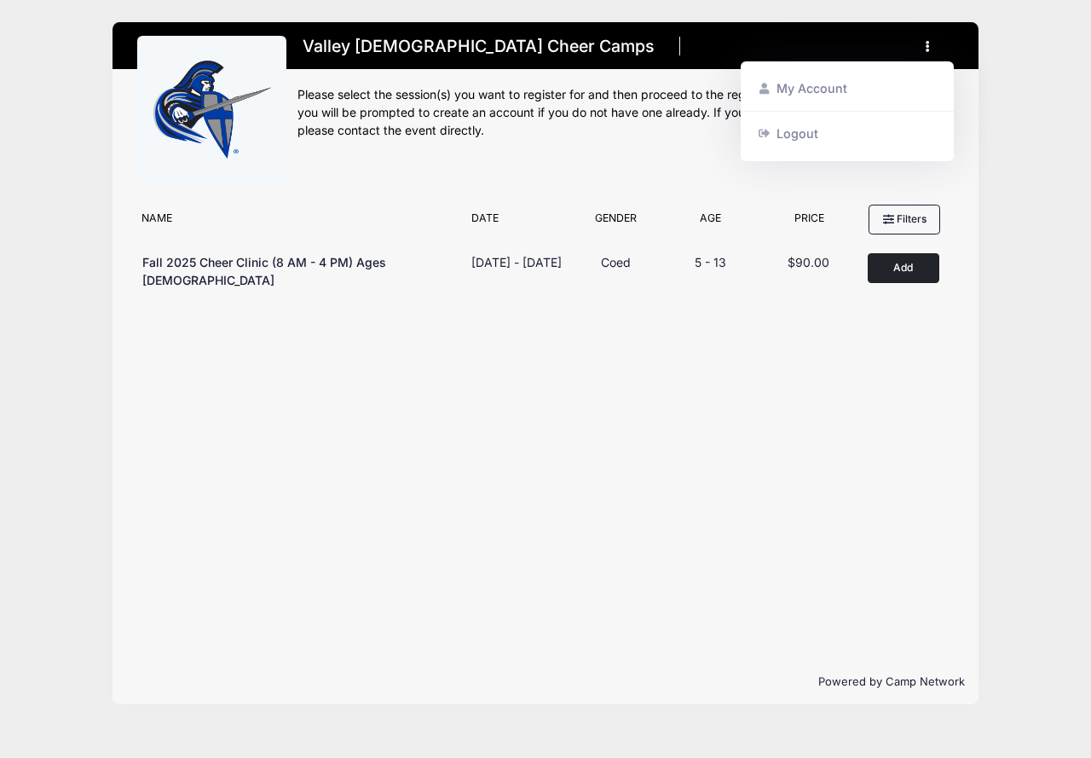
click at [516, 153] on div "Valley Christian Cheer Camps Register My Account Logout" at bounding box center [626, 116] width 657 height 160
